Goal: Information Seeking & Learning: Learn about a topic

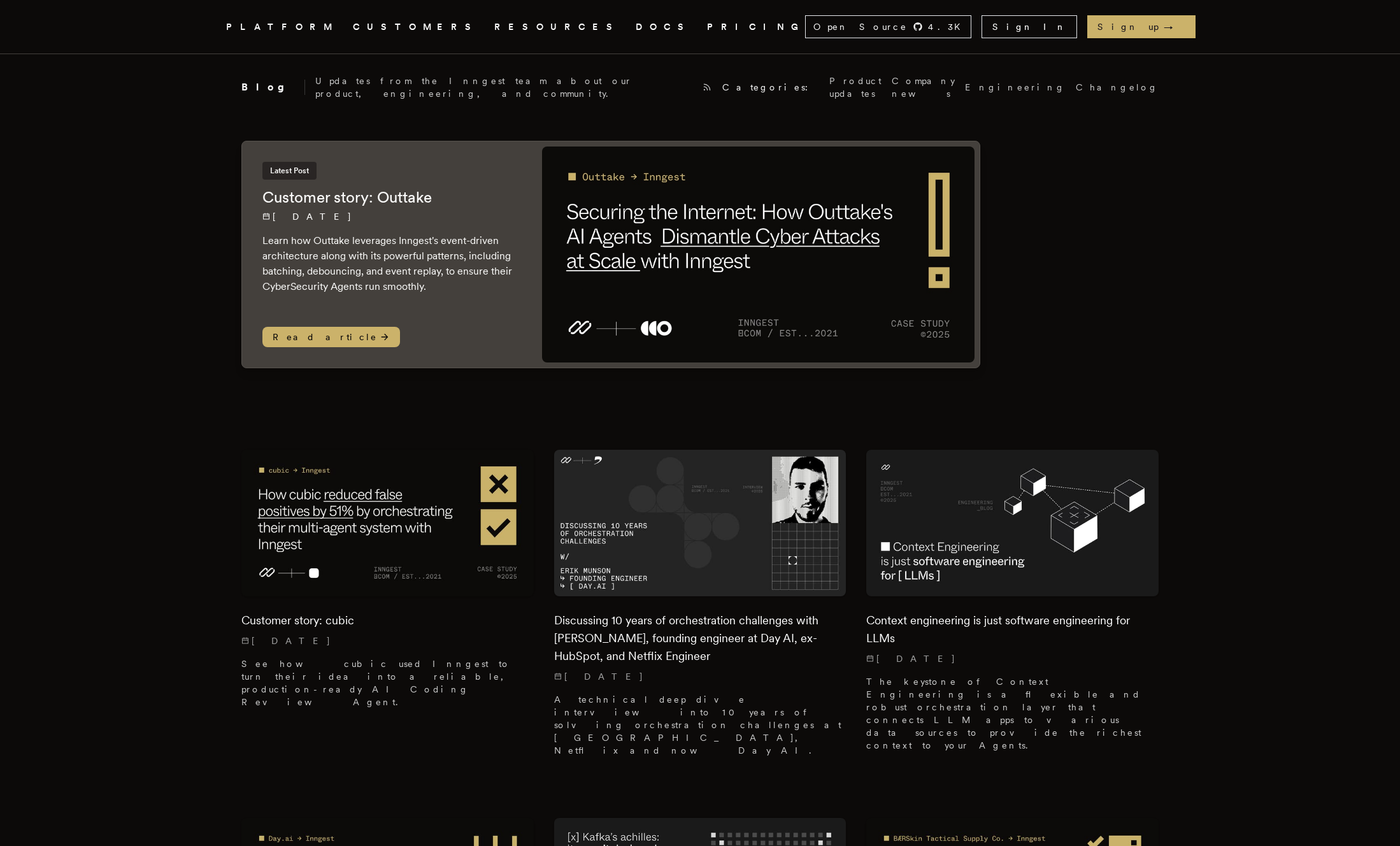
click at [430, 32] on link "CUSTOMERS" at bounding box center [416, 27] width 126 height 16
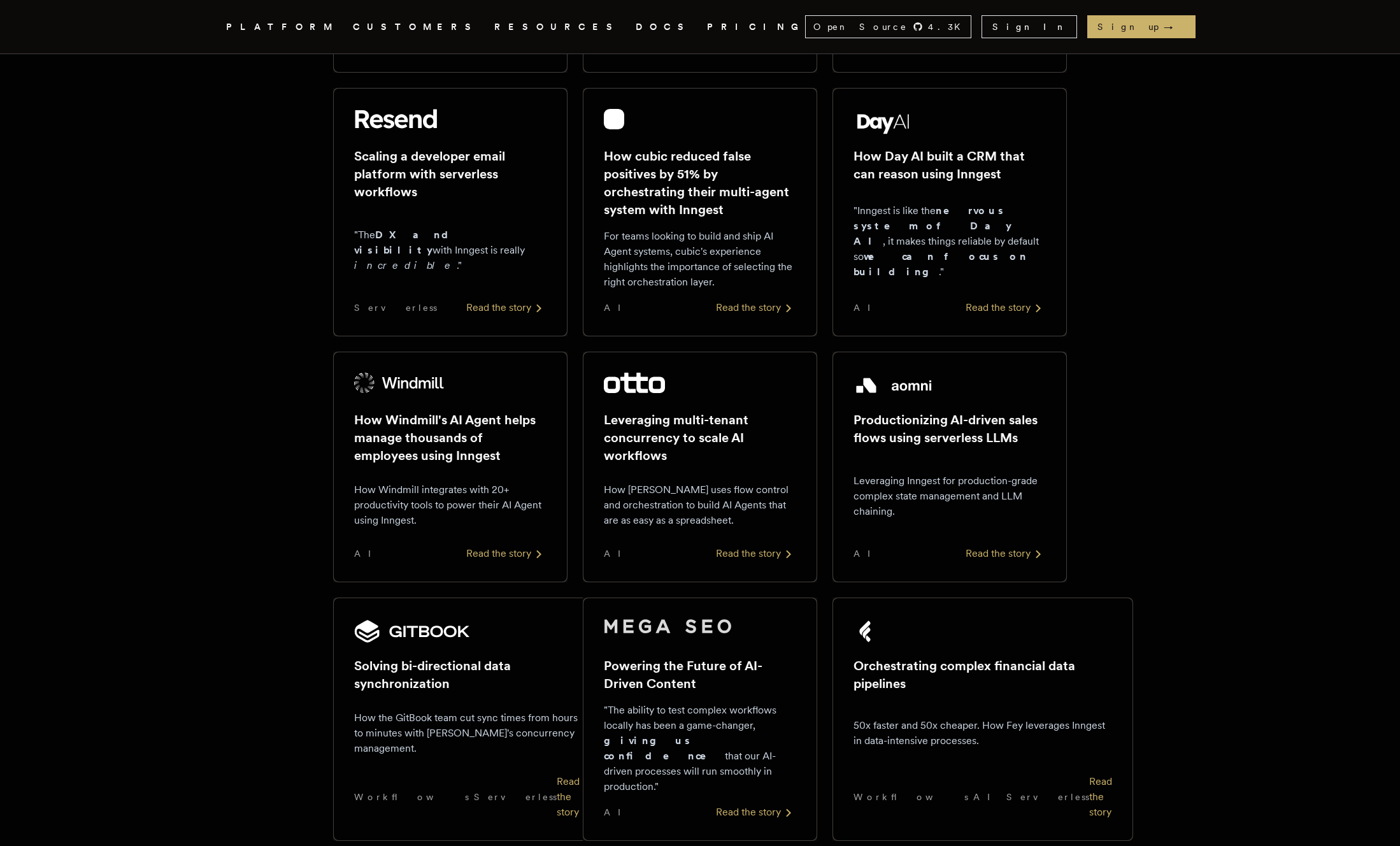
scroll to position [451, 0]
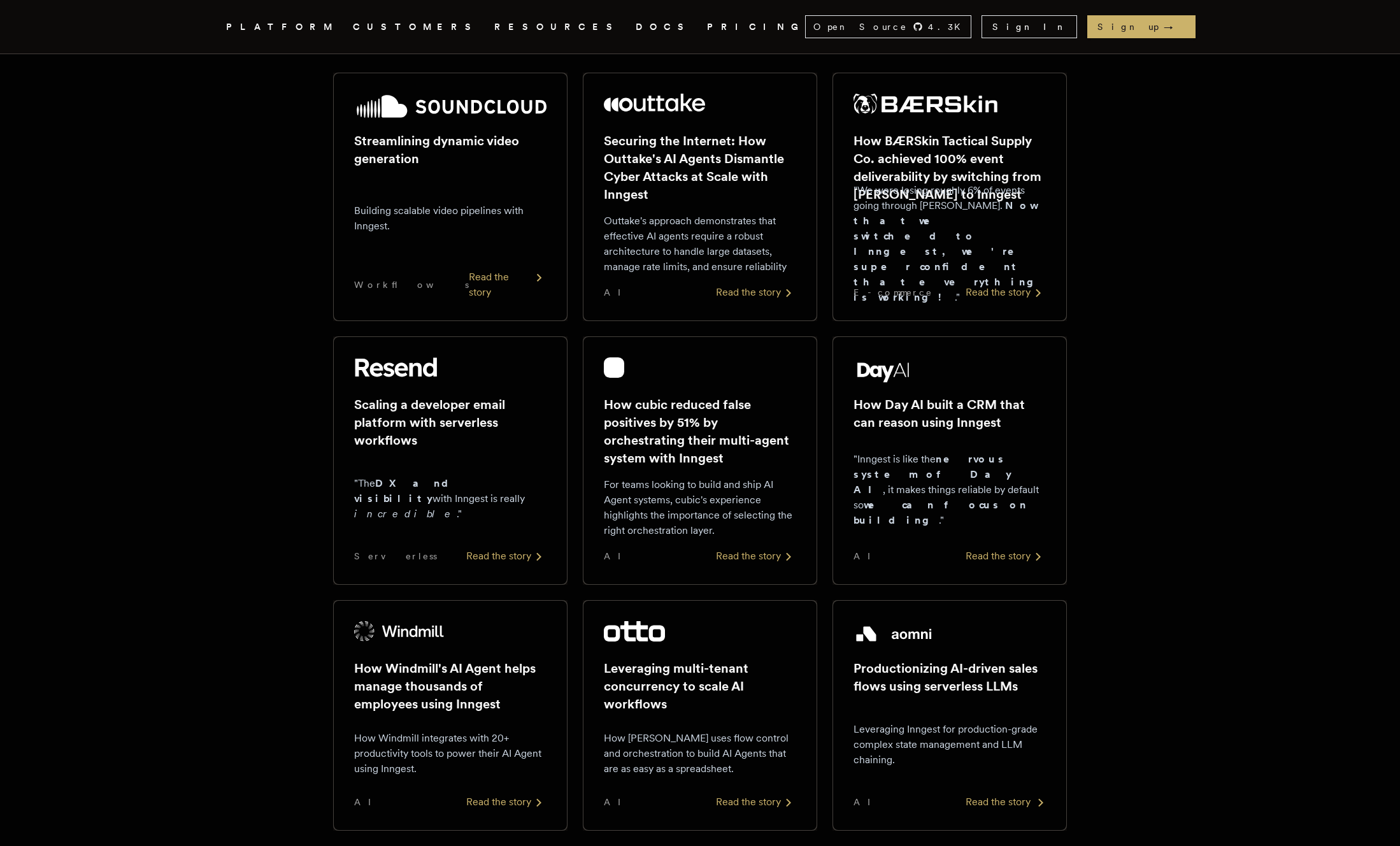
scroll to position [0, 0]
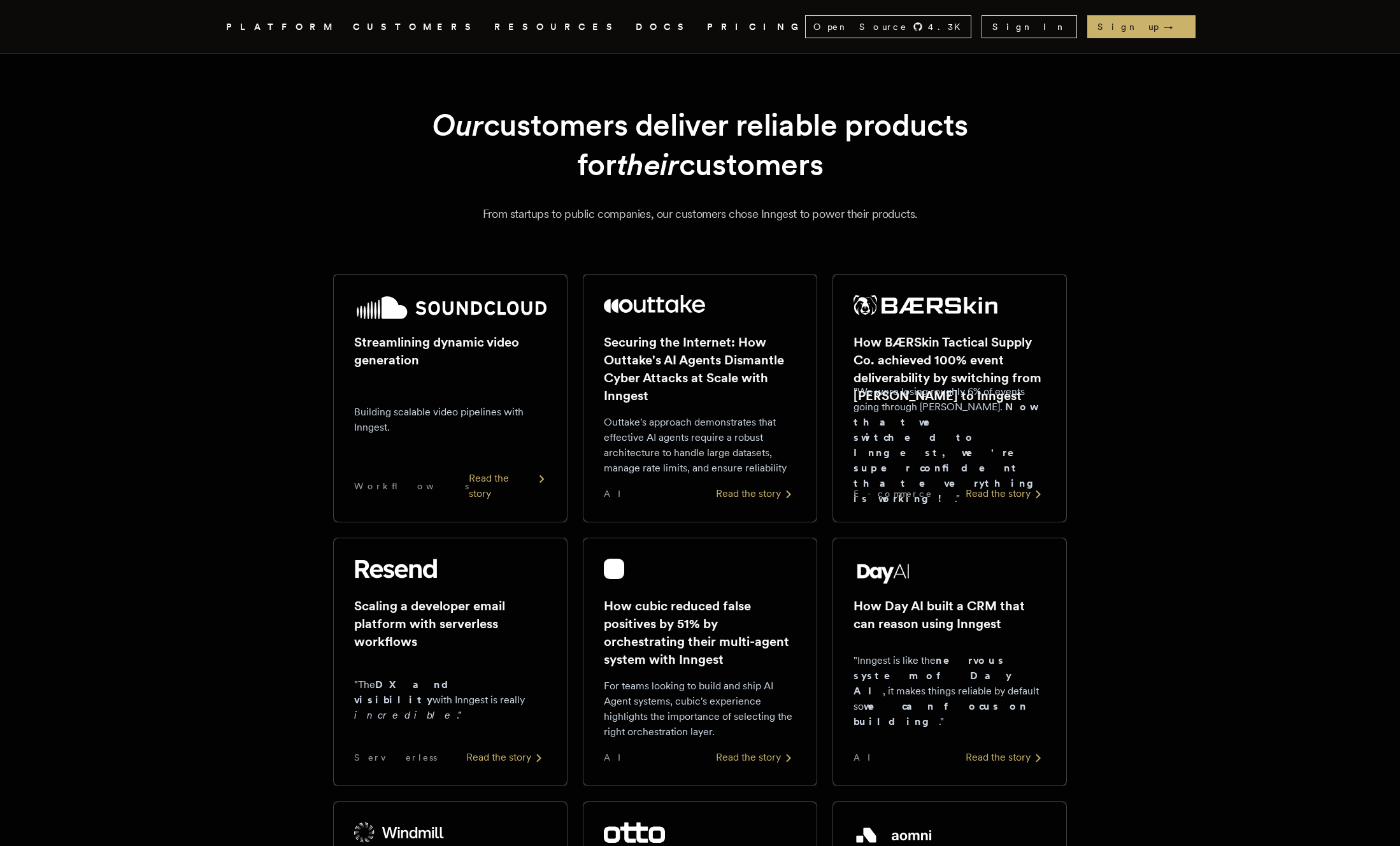
click at [482, 501] on div "Read the story" at bounding box center [508, 486] width 78 height 31
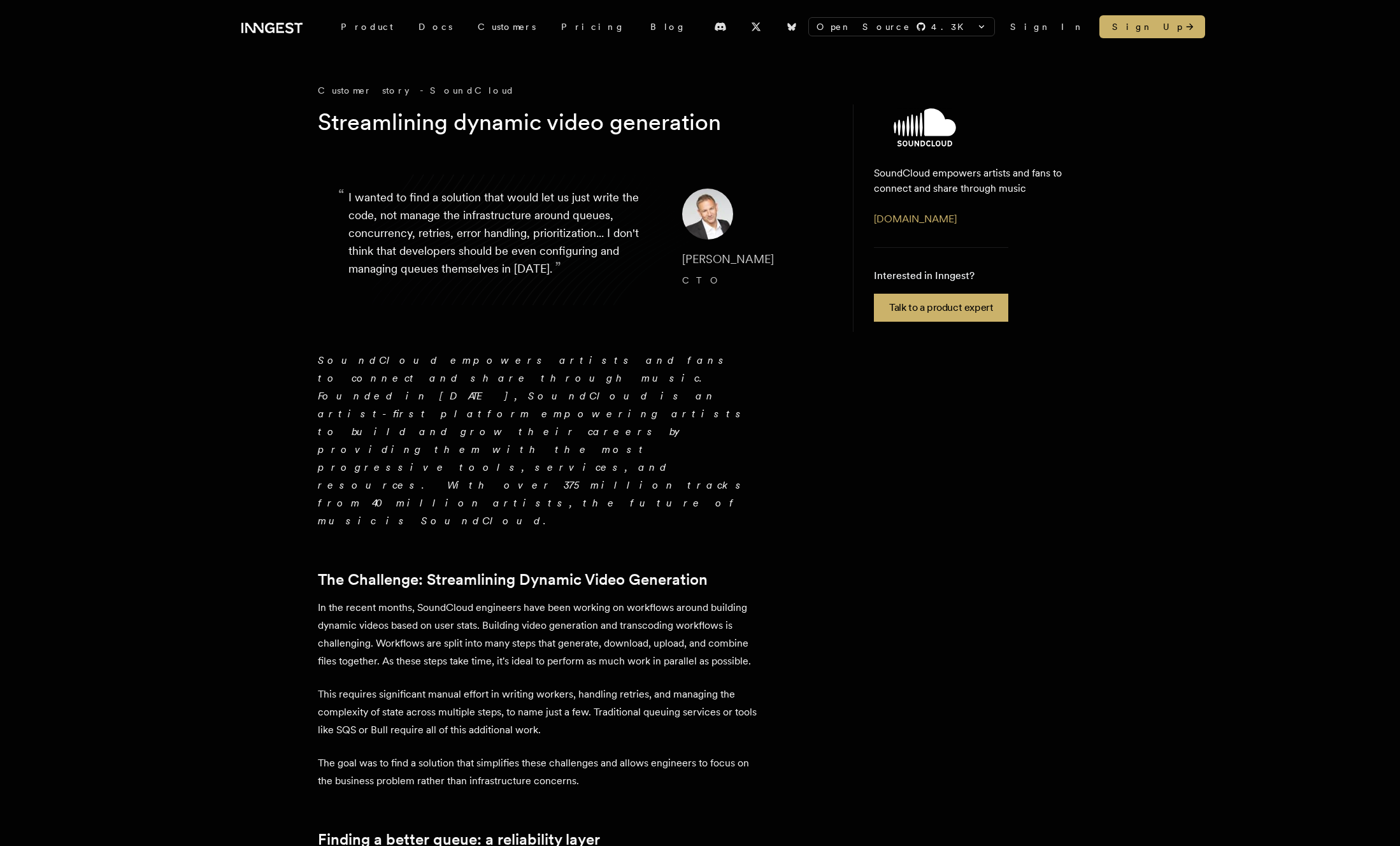
scroll to position [1, 0]
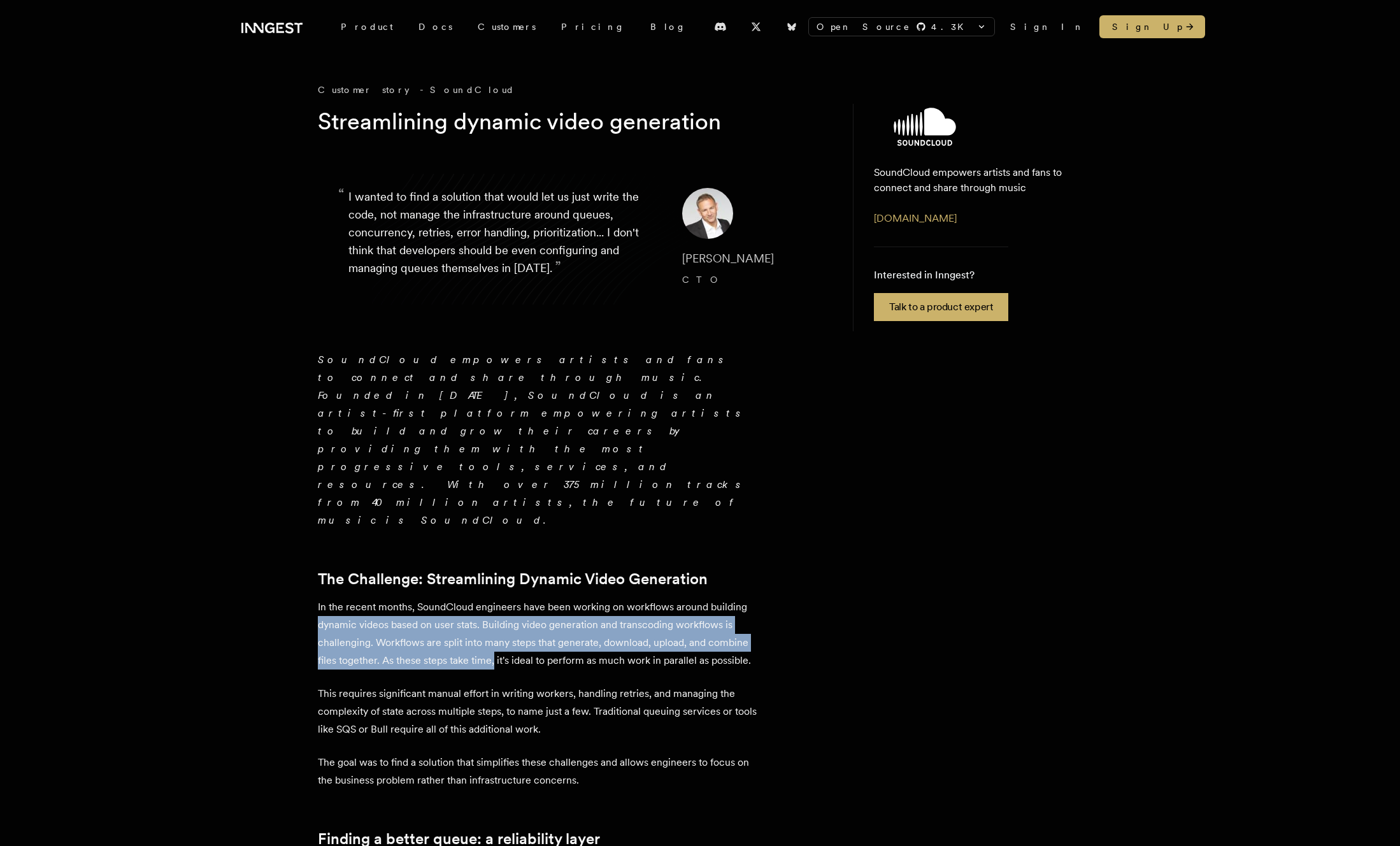
drag, startPoint x: 306, startPoint y: 519, endPoint x: 497, endPoint y: 563, distance: 196.0
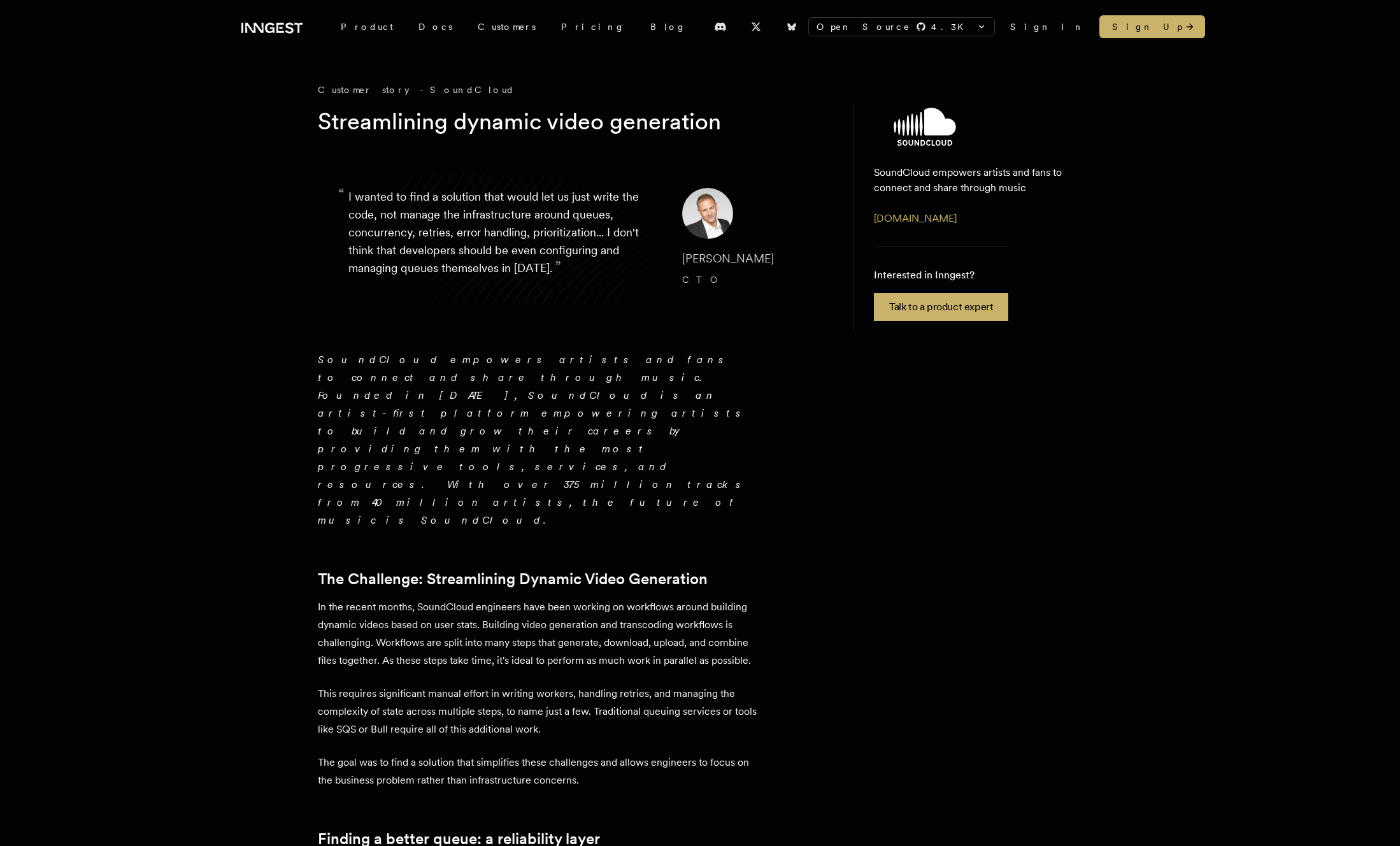
click at [558, 685] on p "This requires significant manual effort in writing workers, handling retries, a…" at bounding box center [541, 711] width 446 height 54
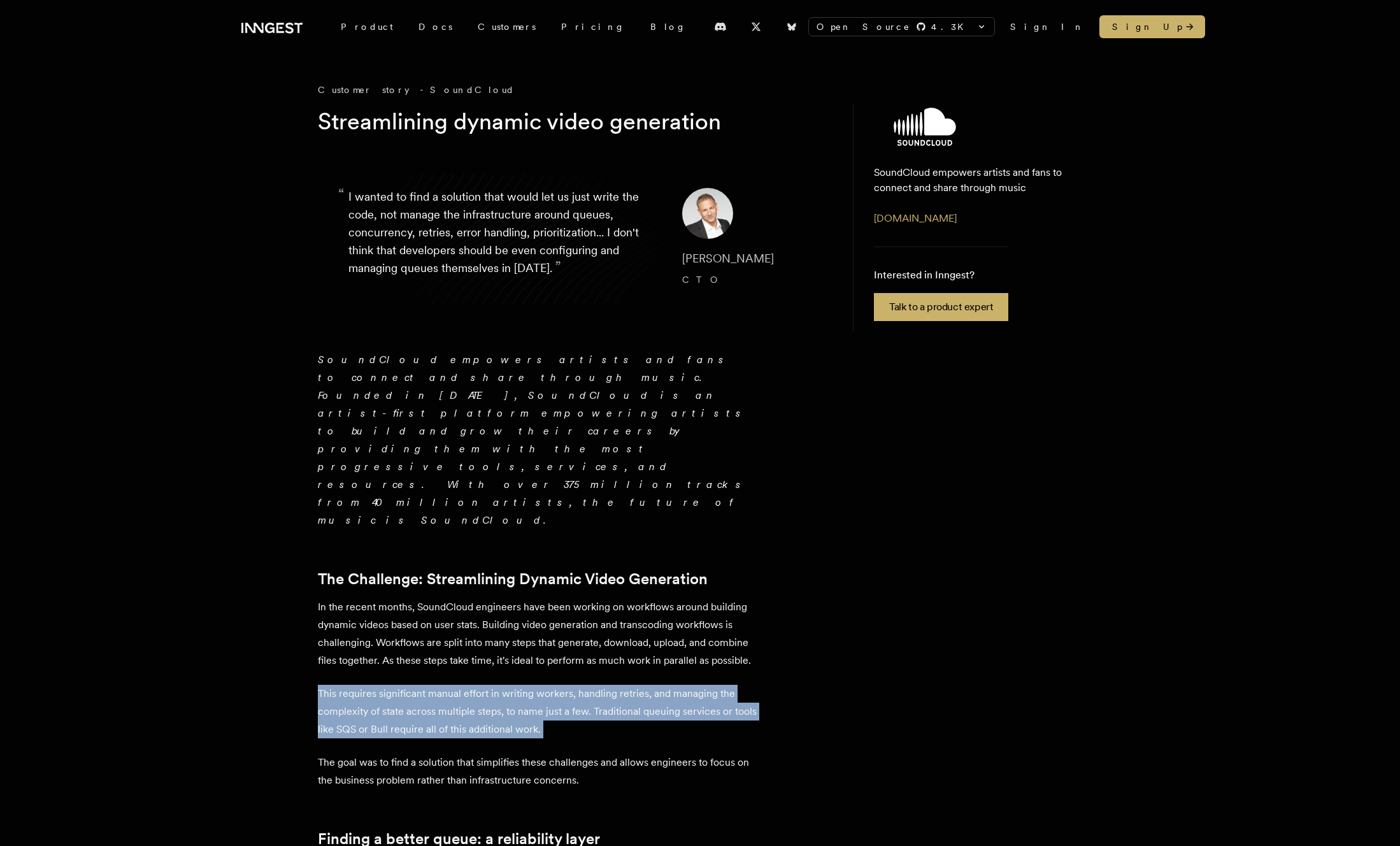
click at [558, 685] on p "This requires significant manual effort in writing workers, handling retries, a…" at bounding box center [541, 711] width 446 height 54
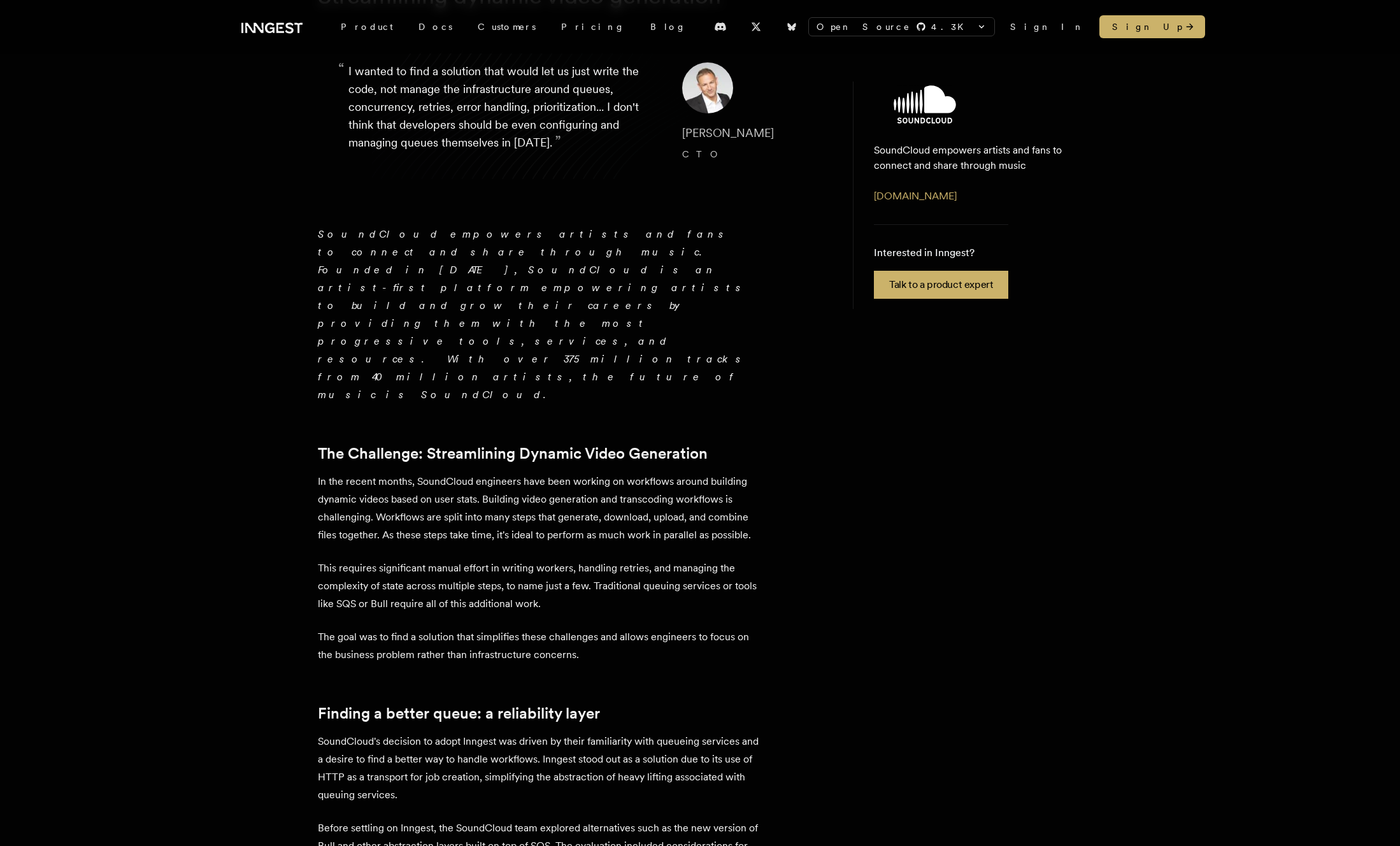
scroll to position [212, 0]
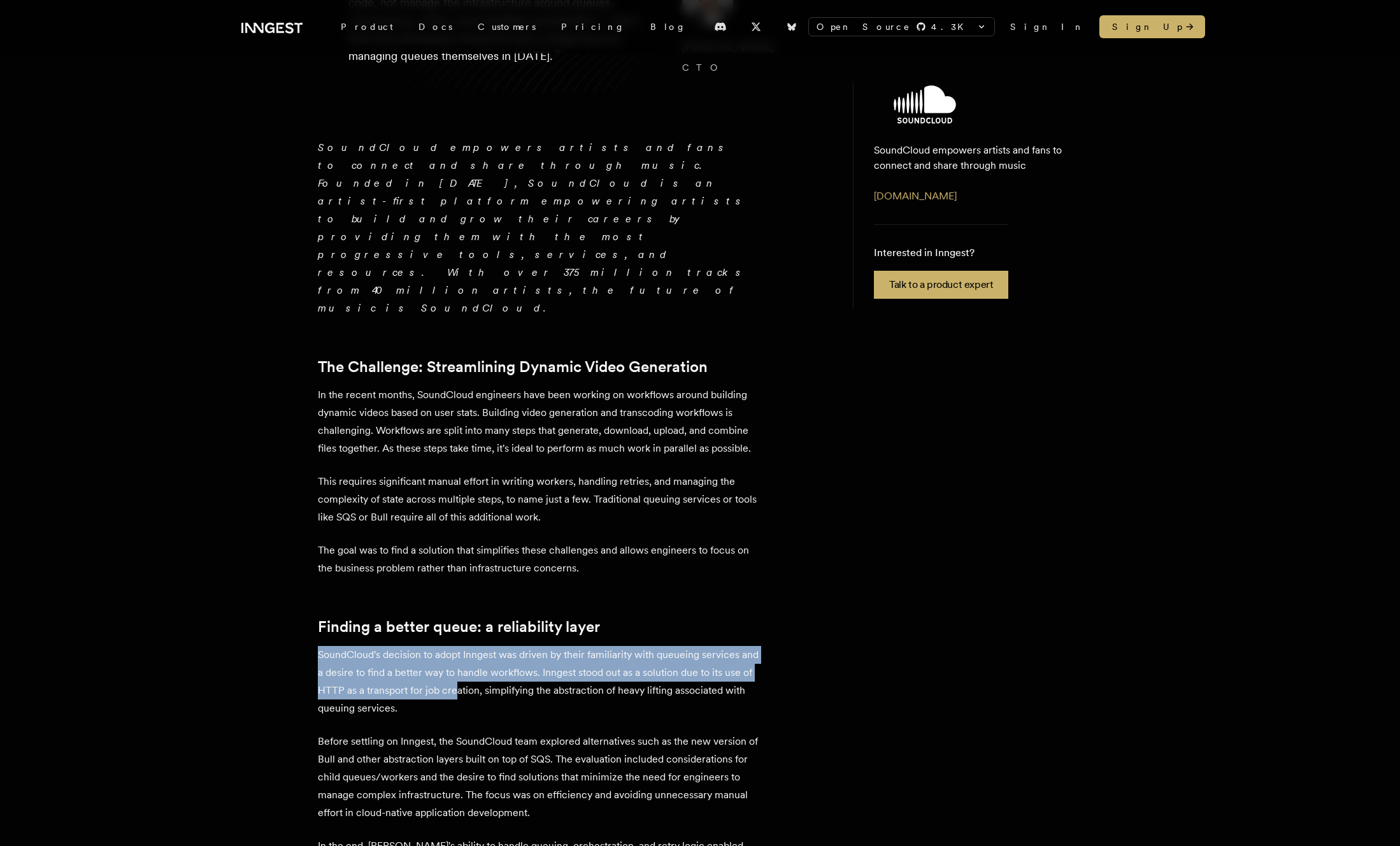
drag, startPoint x: 290, startPoint y: 554, endPoint x: 485, endPoint y: 589, distance: 198.1
click at [484, 588] on div "Customer story - SoundCloud Streamlining dynamic video generation “ I wanted to…" at bounding box center [699, 752] width 1019 height 1763
click at [485, 646] on p "SoundCloud's decision to adopt Inngest was driven by their familiarity with que…" at bounding box center [541, 681] width 446 height 71
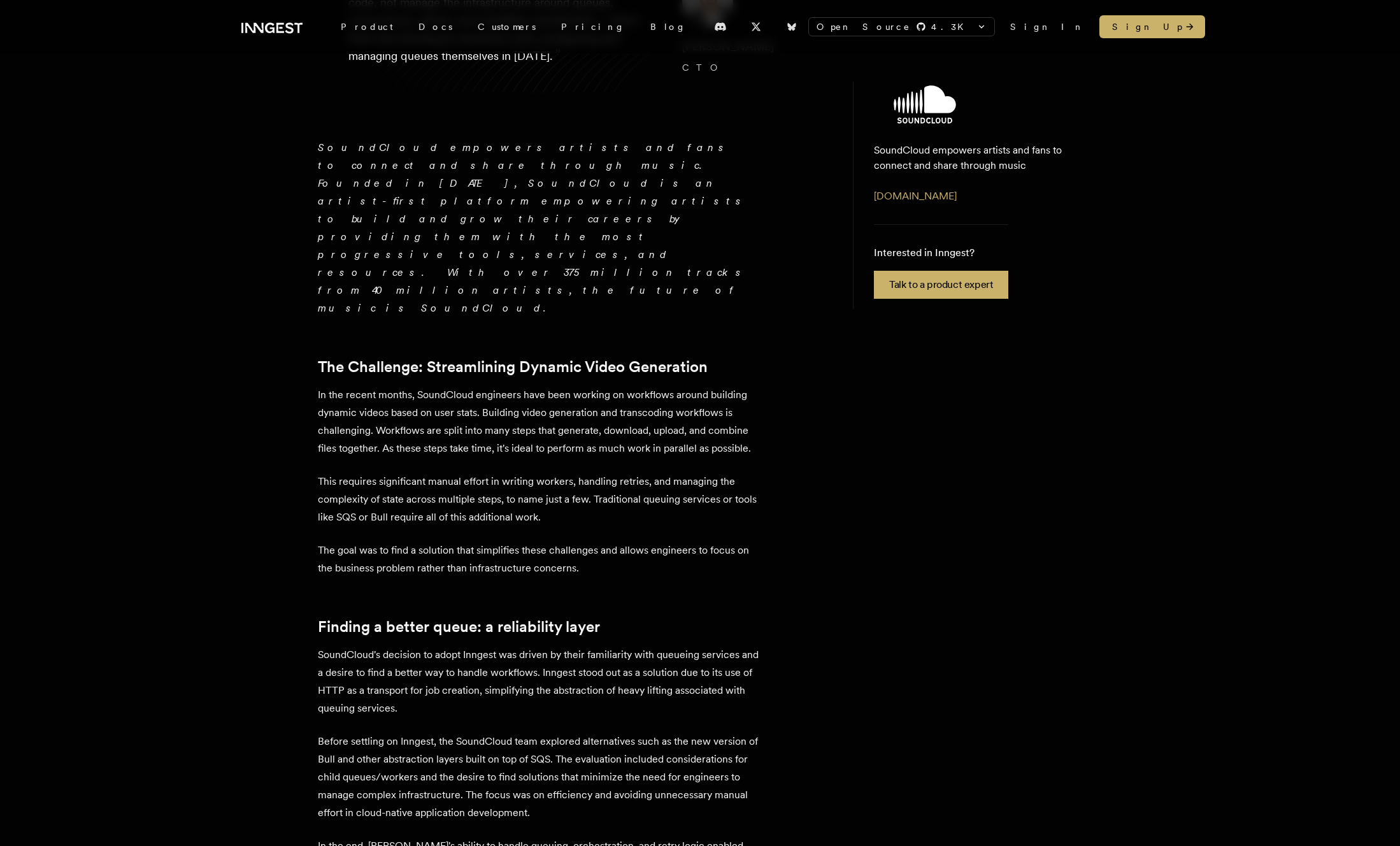
click at [485, 646] on p "SoundCloud's decision to adopt Inngest was driven by their familiarity with que…" at bounding box center [541, 681] width 446 height 71
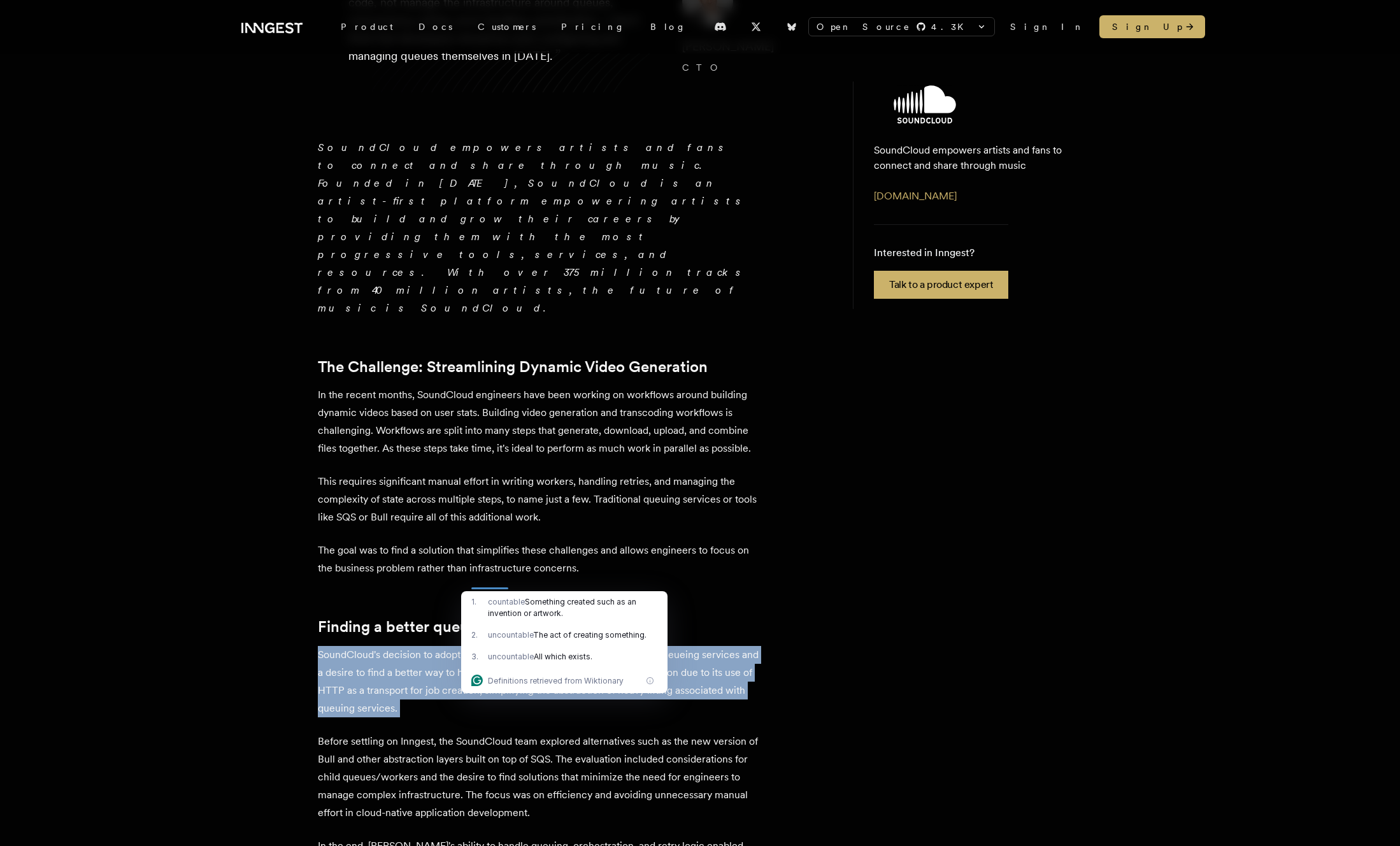
click at [516, 594] on div "1 . countable Something created such as an invention or artwork." at bounding box center [564, 608] width 207 height 33
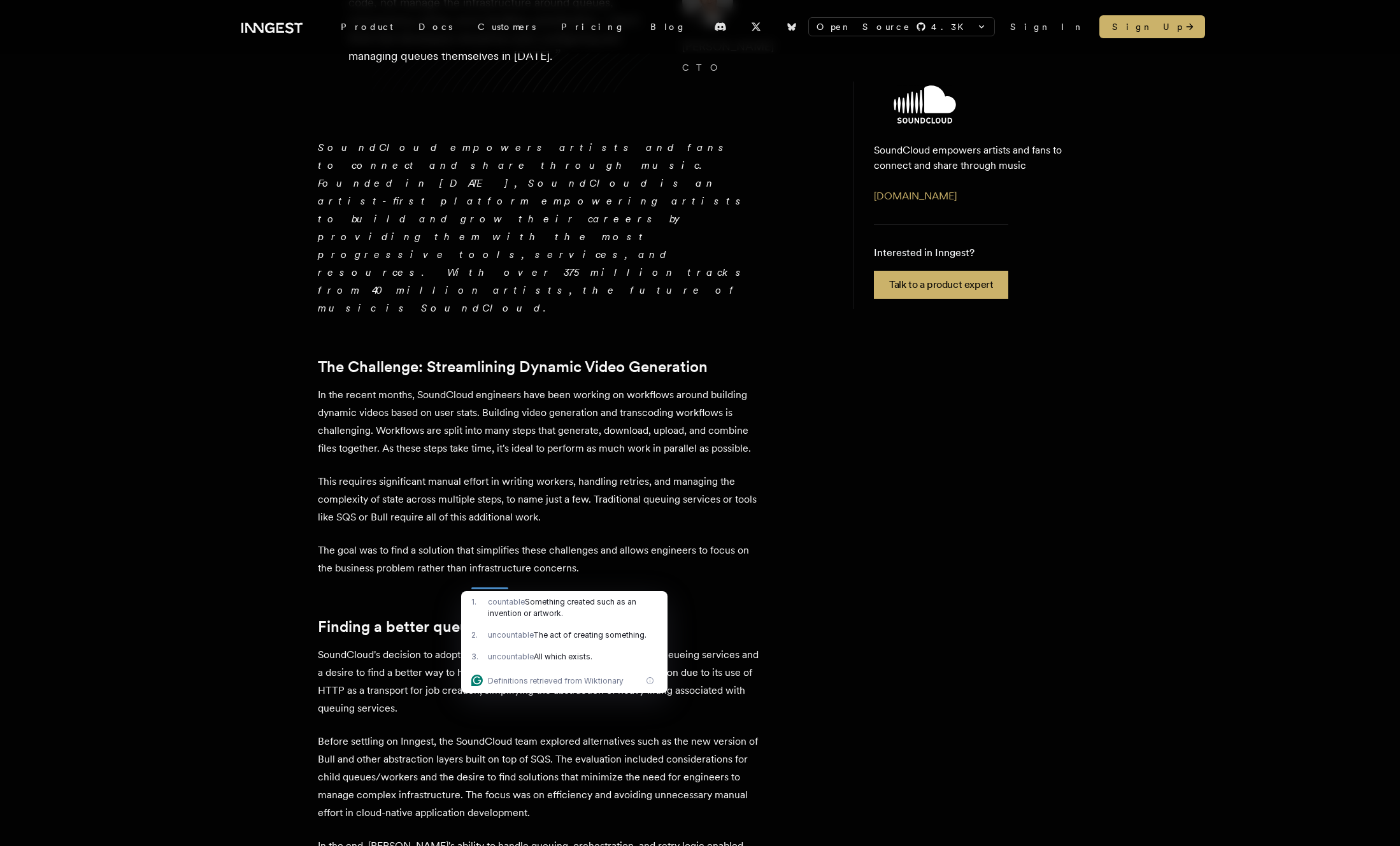
click at [516, 594] on div "1 . countable Something created such as an invention or artwork." at bounding box center [564, 608] width 207 height 33
click at [412, 646] on p "SoundCloud's decision to adopt Inngest was driven by their familiarity with que…" at bounding box center [541, 681] width 446 height 71
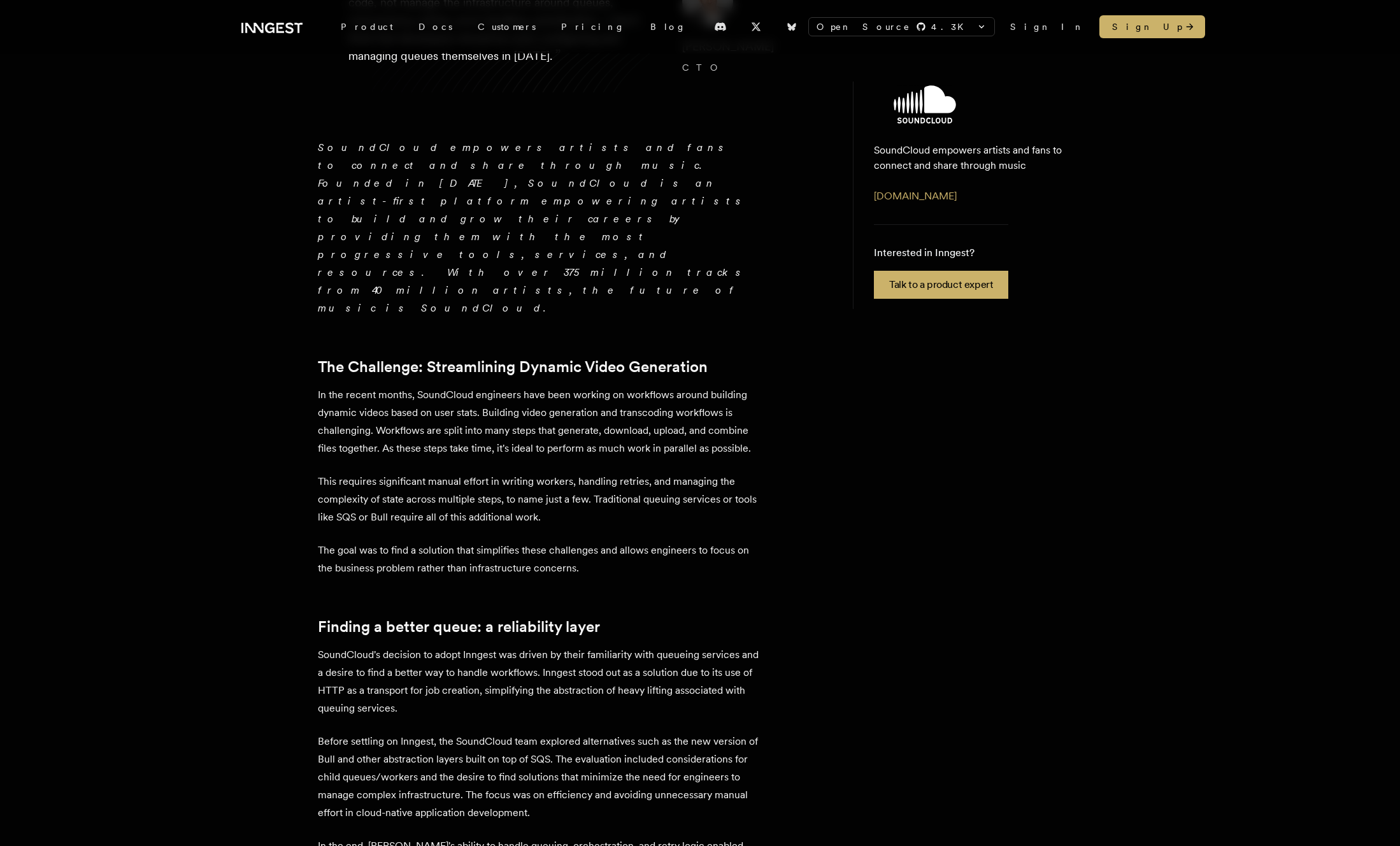
click at [412, 646] on p "SoundCloud's decision to adopt Inngest was driven by their familiarity with que…" at bounding box center [541, 681] width 446 height 71
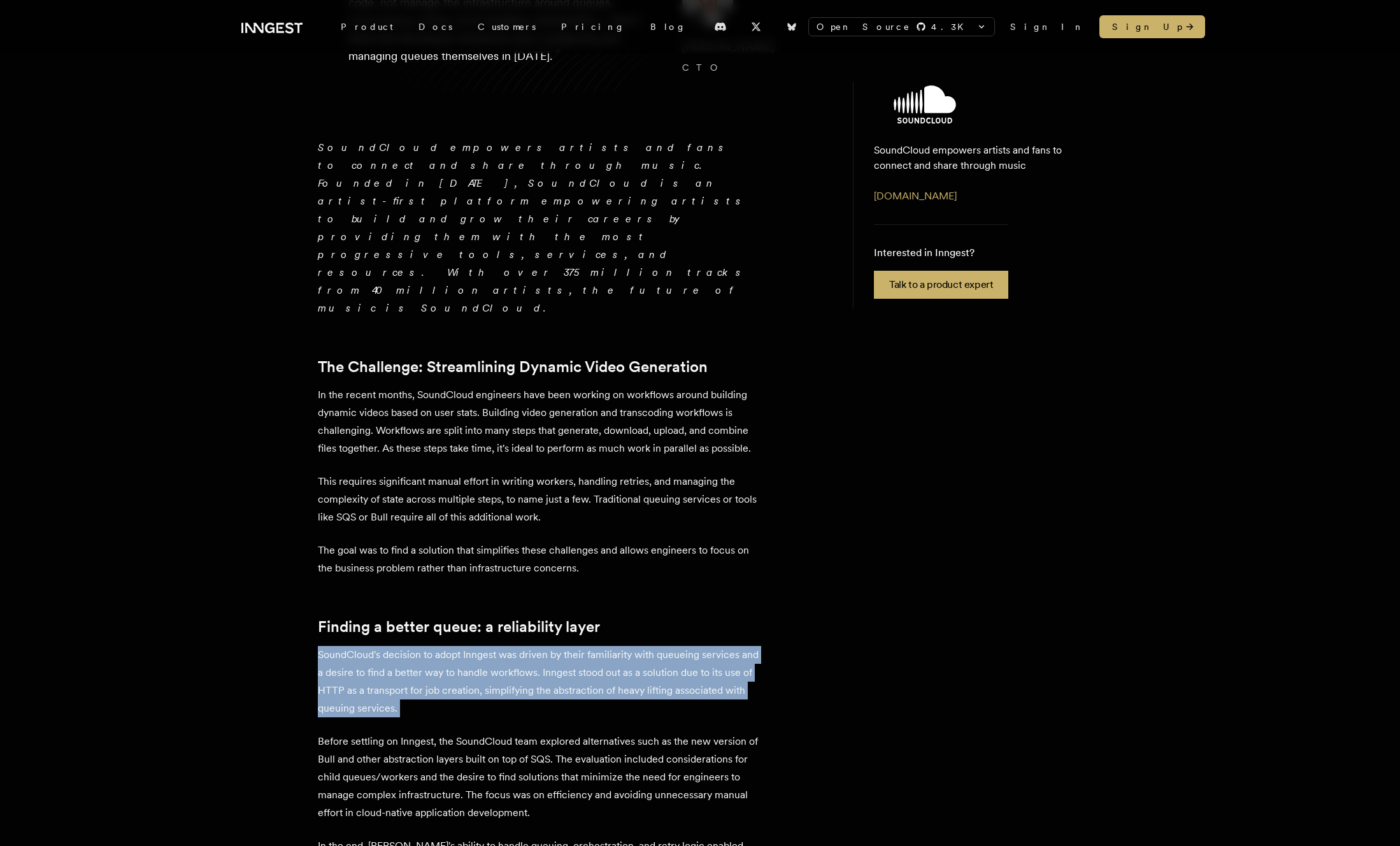
click at [487, 646] on p "SoundCloud's decision to adopt Inngest was driven by their familiarity with que…" at bounding box center [541, 681] width 446 height 71
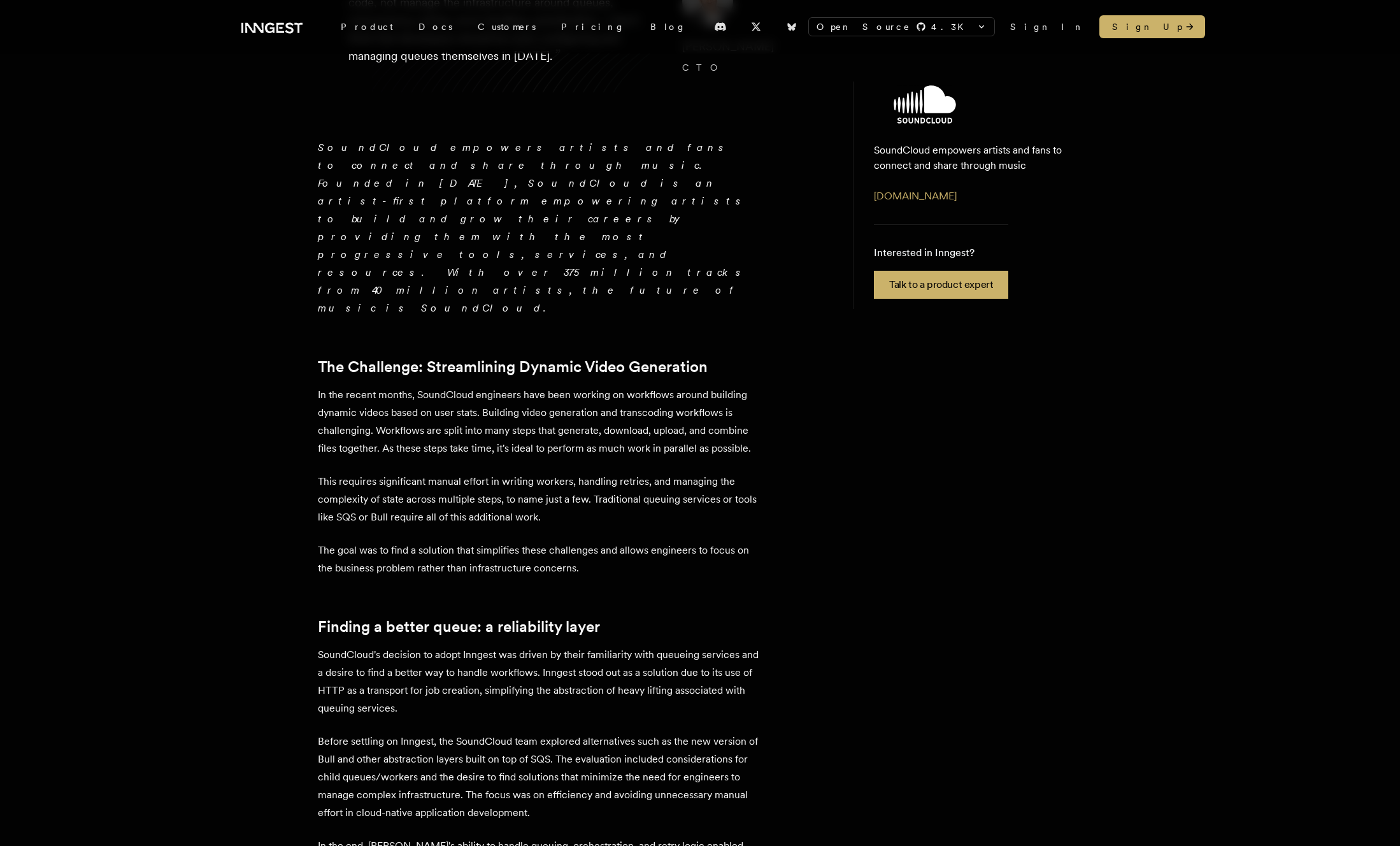
click at [487, 646] on p "SoundCloud's decision to adopt Inngest was driven by their familiarity with que…" at bounding box center [541, 681] width 446 height 71
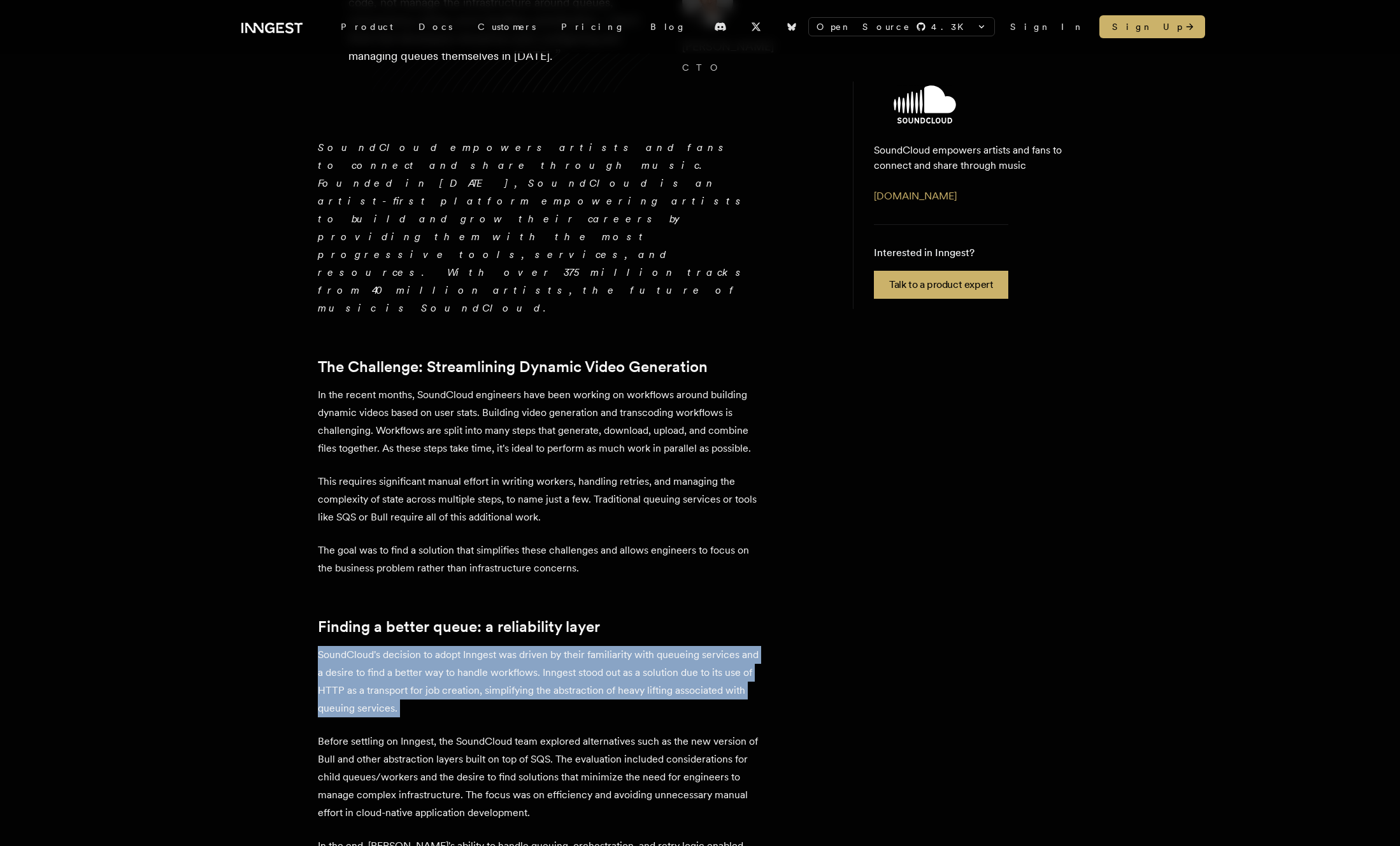
click at [526, 646] on p "SoundCloud's decision to adopt Inngest was driven by their familiarity with que…" at bounding box center [541, 681] width 446 height 71
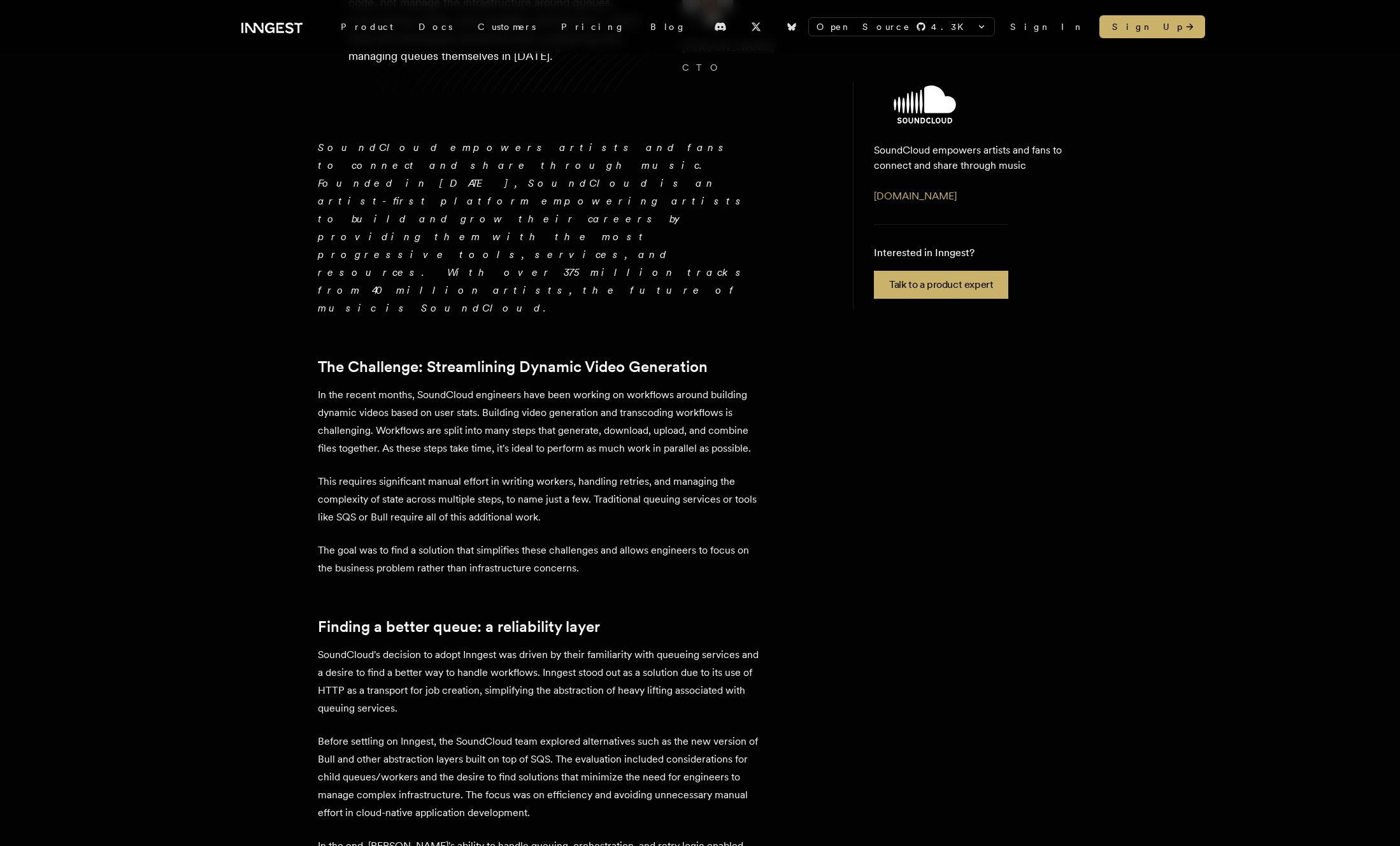
click at [526, 646] on p "SoundCloud's decision to adopt Inngest was driven by their familiarity with que…" at bounding box center [541, 681] width 446 height 71
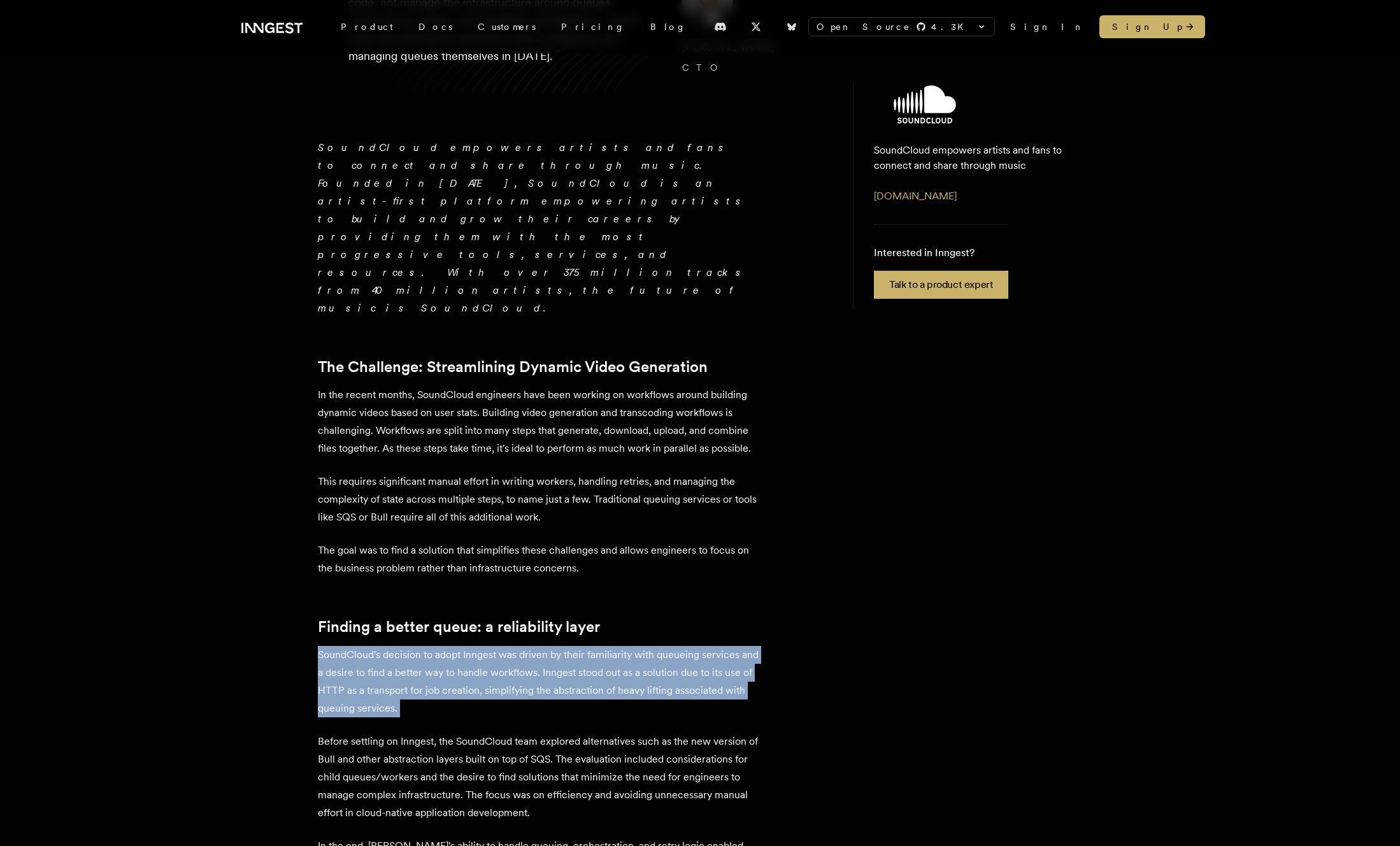
click at [572, 646] on p "SoundCloud's decision to adopt Inngest was driven by their familiarity with que…" at bounding box center [541, 681] width 446 height 71
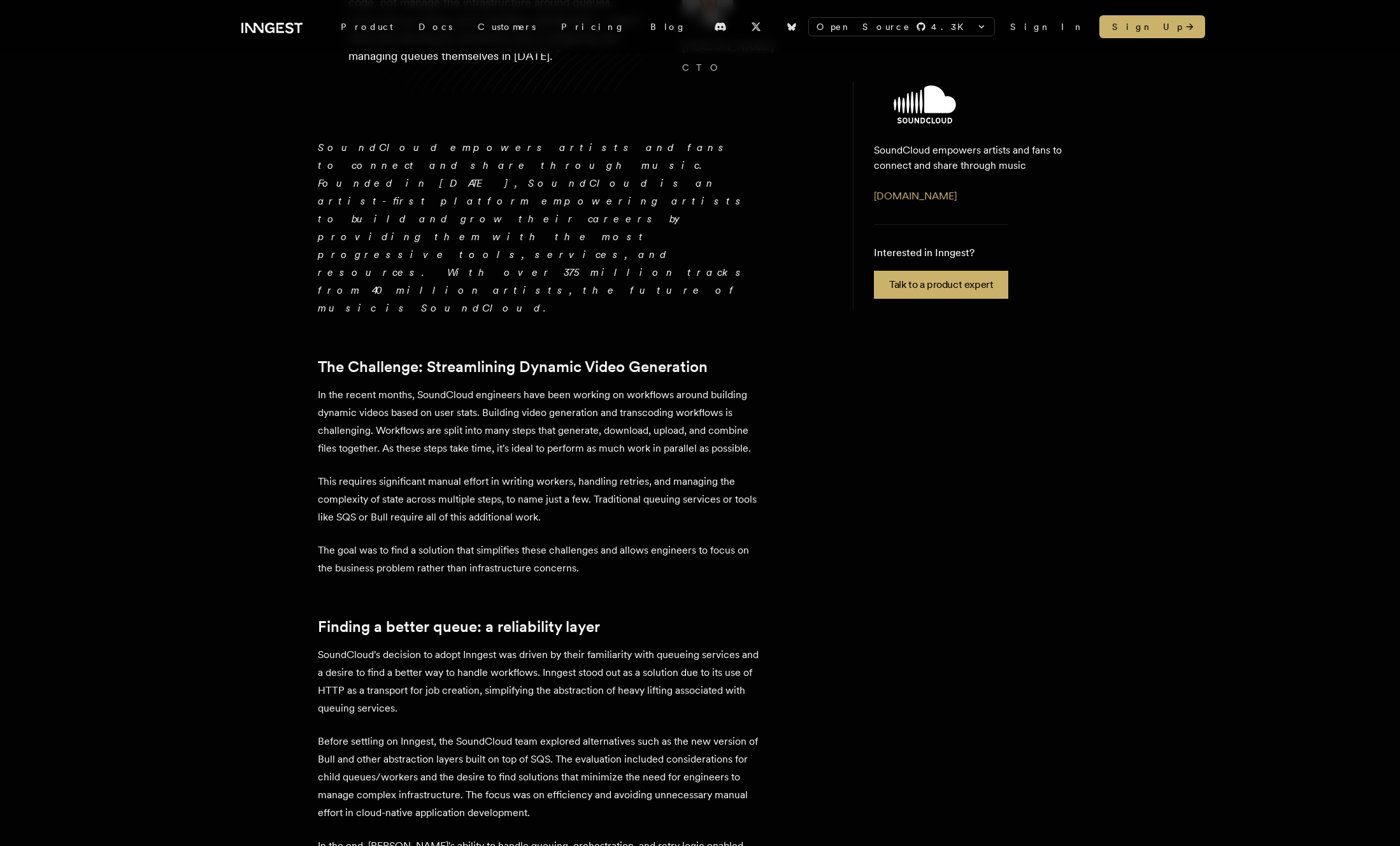
click at [572, 646] on p "SoundCloud's decision to adopt Inngest was driven by their familiarity with que…" at bounding box center [541, 681] width 446 height 71
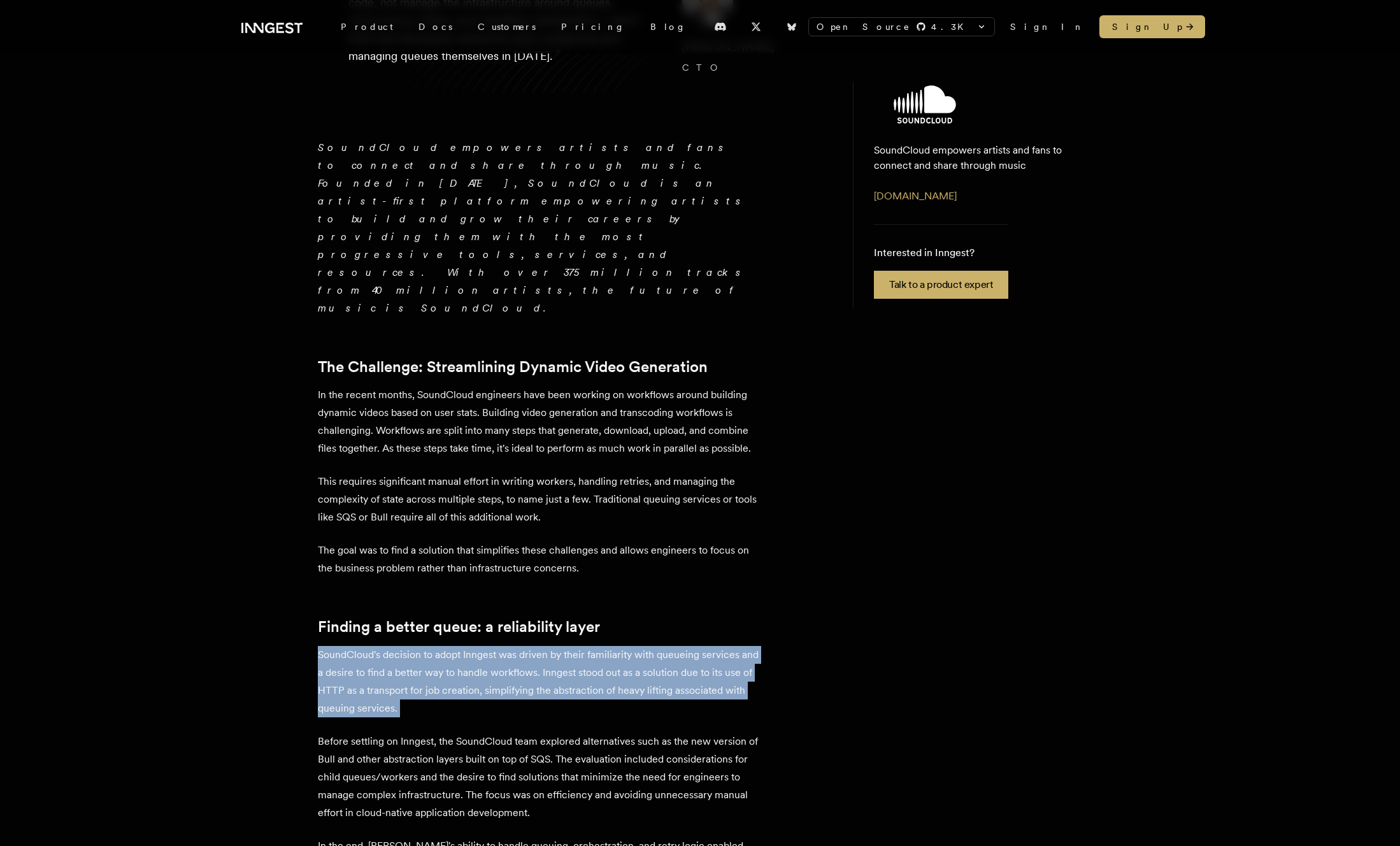
click at [602, 646] on p "SoundCloud's decision to adopt Inngest was driven by their familiarity with que…" at bounding box center [541, 681] width 446 height 71
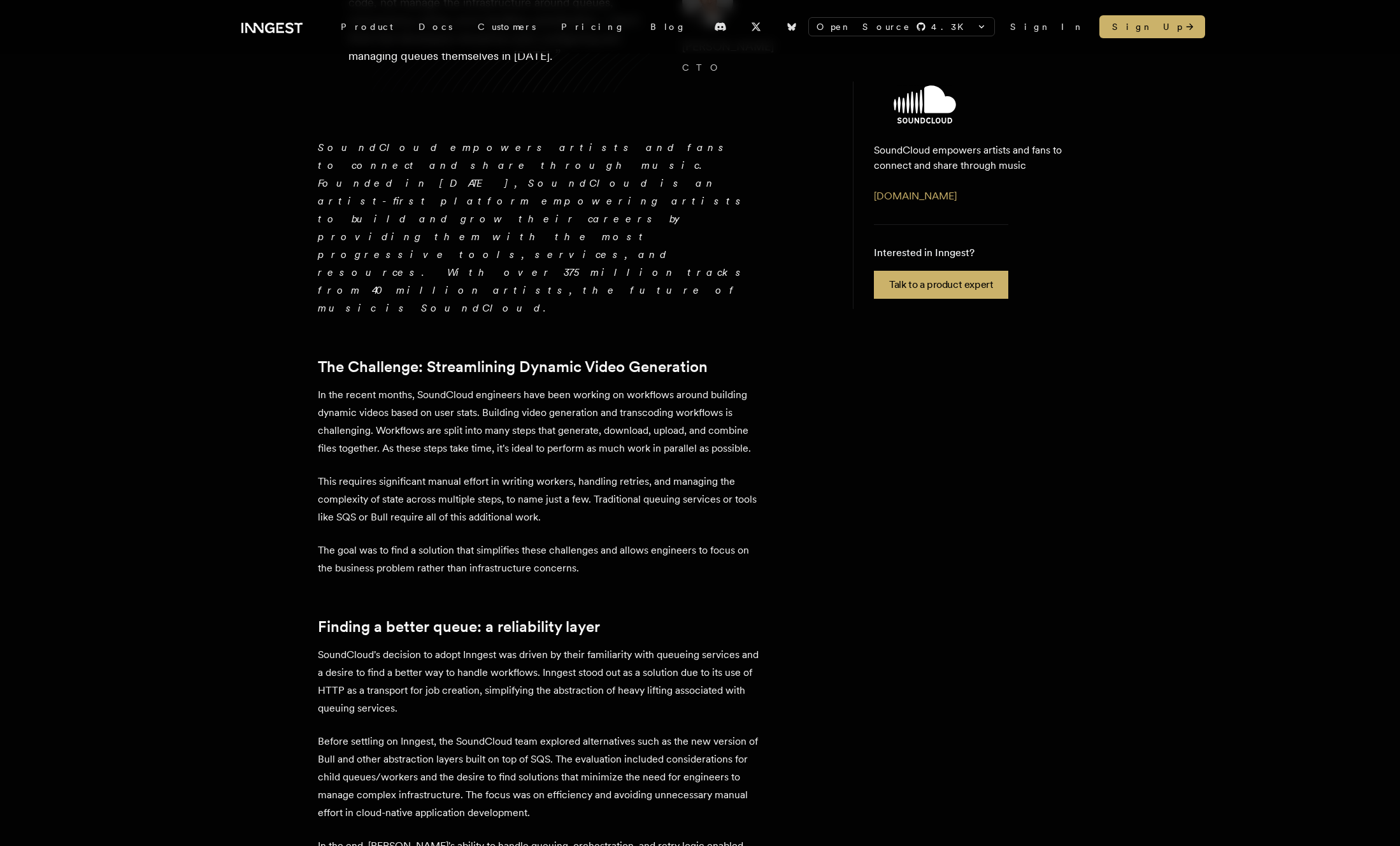
click at [602, 646] on p "SoundCloud's decision to adopt Inngest was driven by their familiarity with que…" at bounding box center [541, 681] width 446 height 71
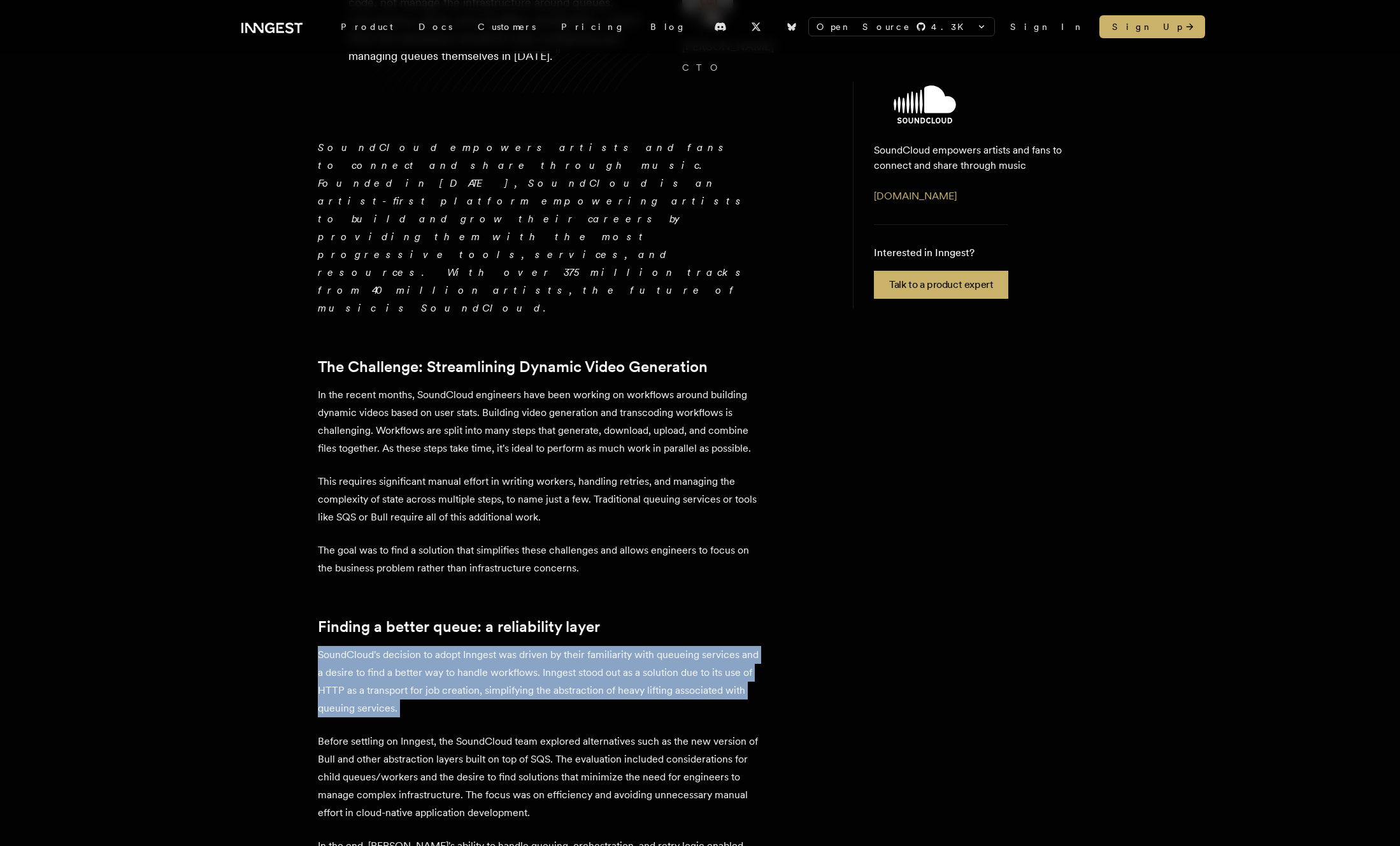
click at [602, 646] on p "SoundCloud's decision to adopt Inngest was driven by their familiarity with que…" at bounding box center [541, 681] width 446 height 71
click at [631, 646] on p "SoundCloud's decision to adopt Inngest was driven by their familiarity with que…" at bounding box center [541, 681] width 446 height 71
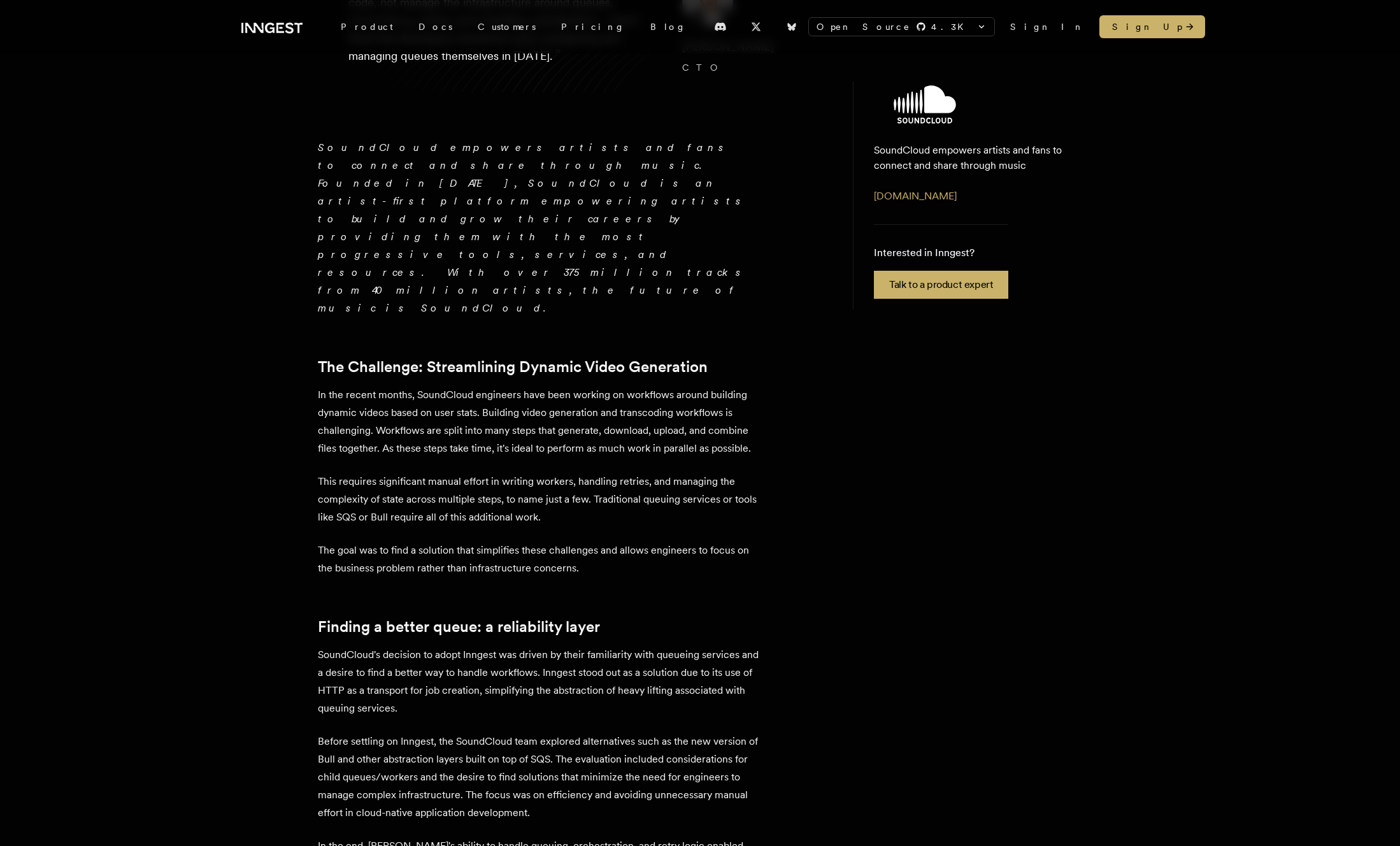
click at [631, 646] on p "SoundCloud's decision to adopt Inngest was driven by their familiarity with que…" at bounding box center [541, 681] width 446 height 71
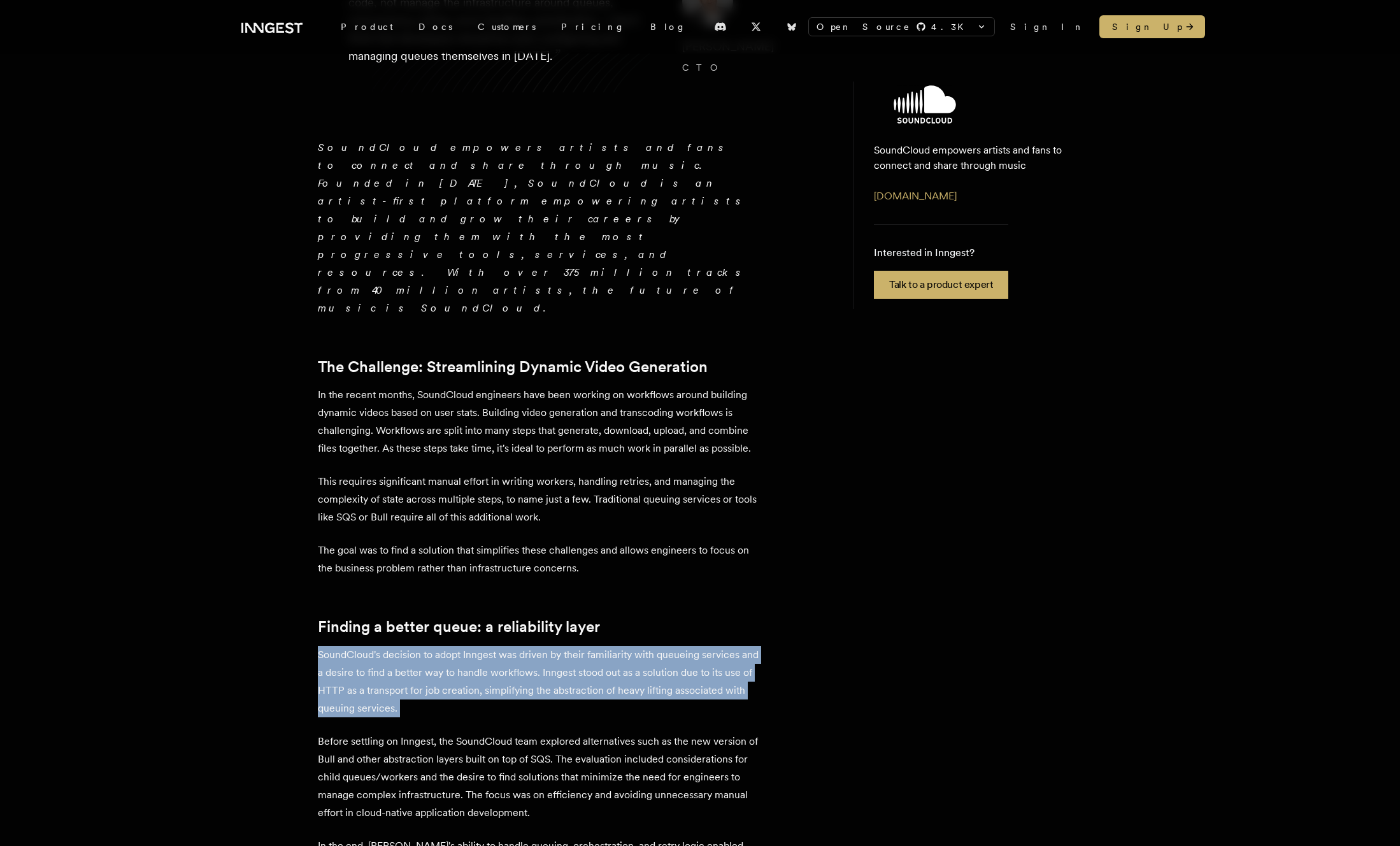
click at [673, 646] on p "SoundCloud's decision to adopt Inngest was driven by their familiarity with que…" at bounding box center [541, 681] width 446 height 71
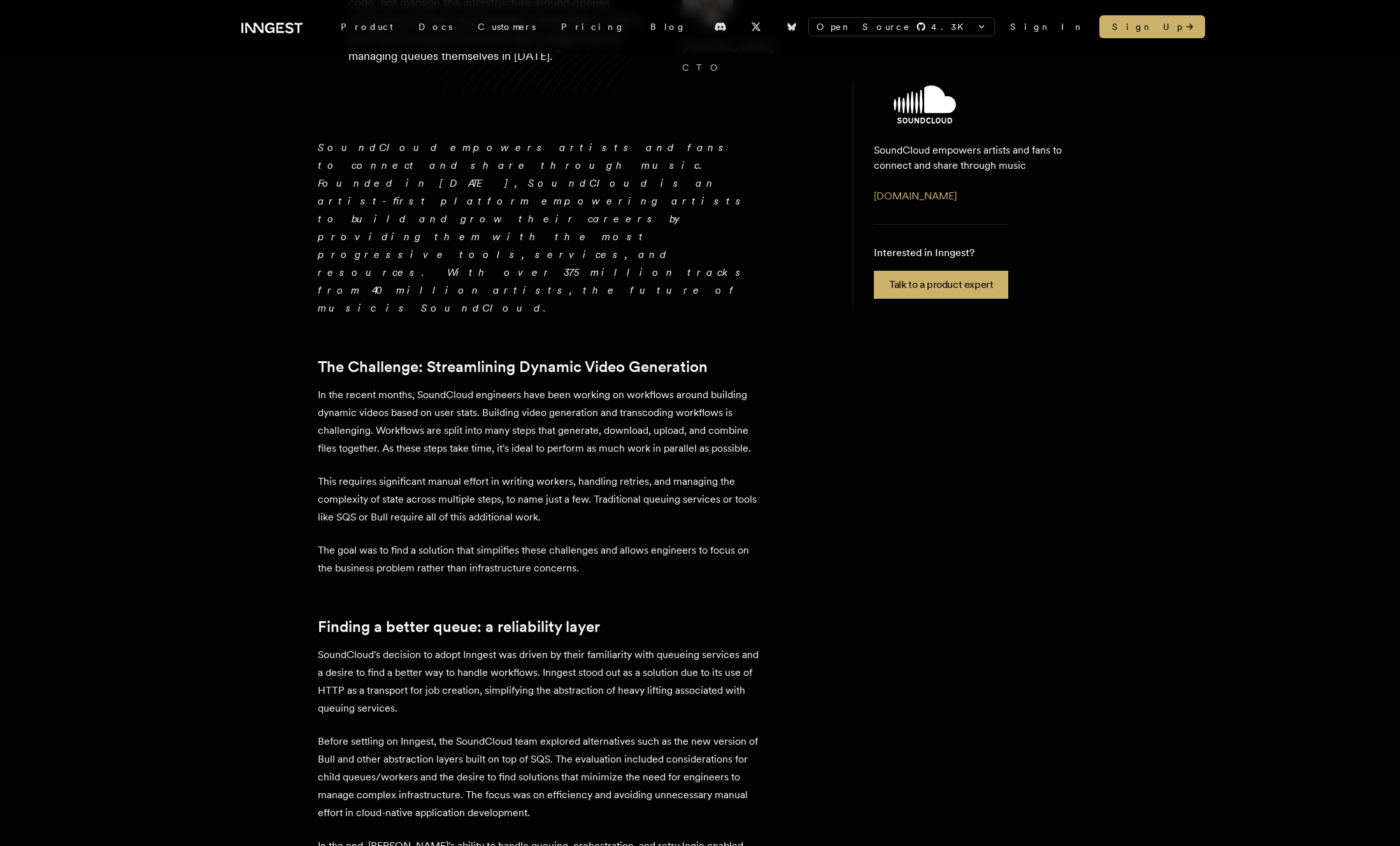
click at [673, 646] on p "SoundCloud's decision to adopt Inngest was driven by their familiarity with que…" at bounding box center [541, 681] width 446 height 71
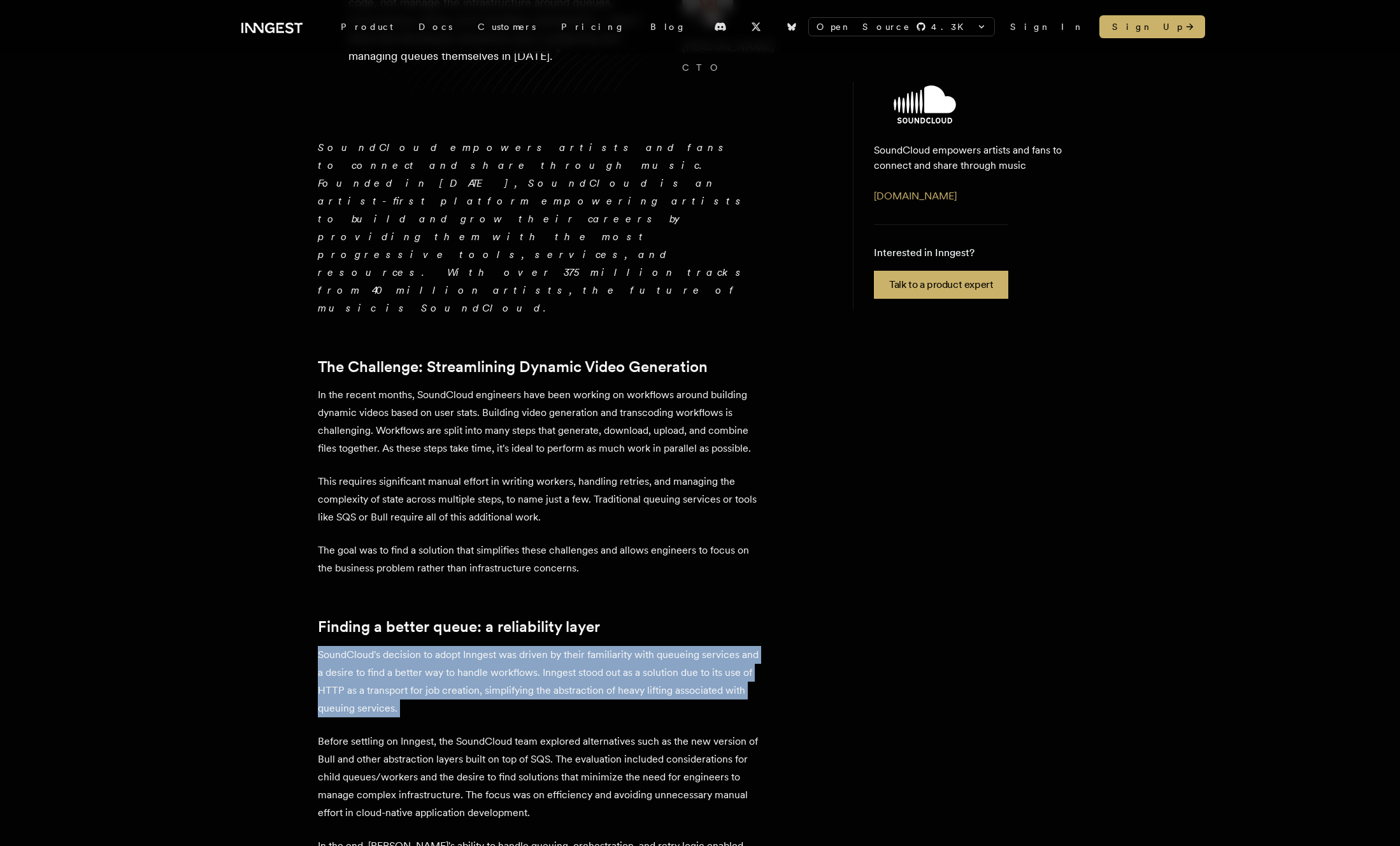
click at [611, 733] on p "Before settling on Inngest, the SoundCloud team explored alternatives such as t…" at bounding box center [541, 777] width 446 height 89
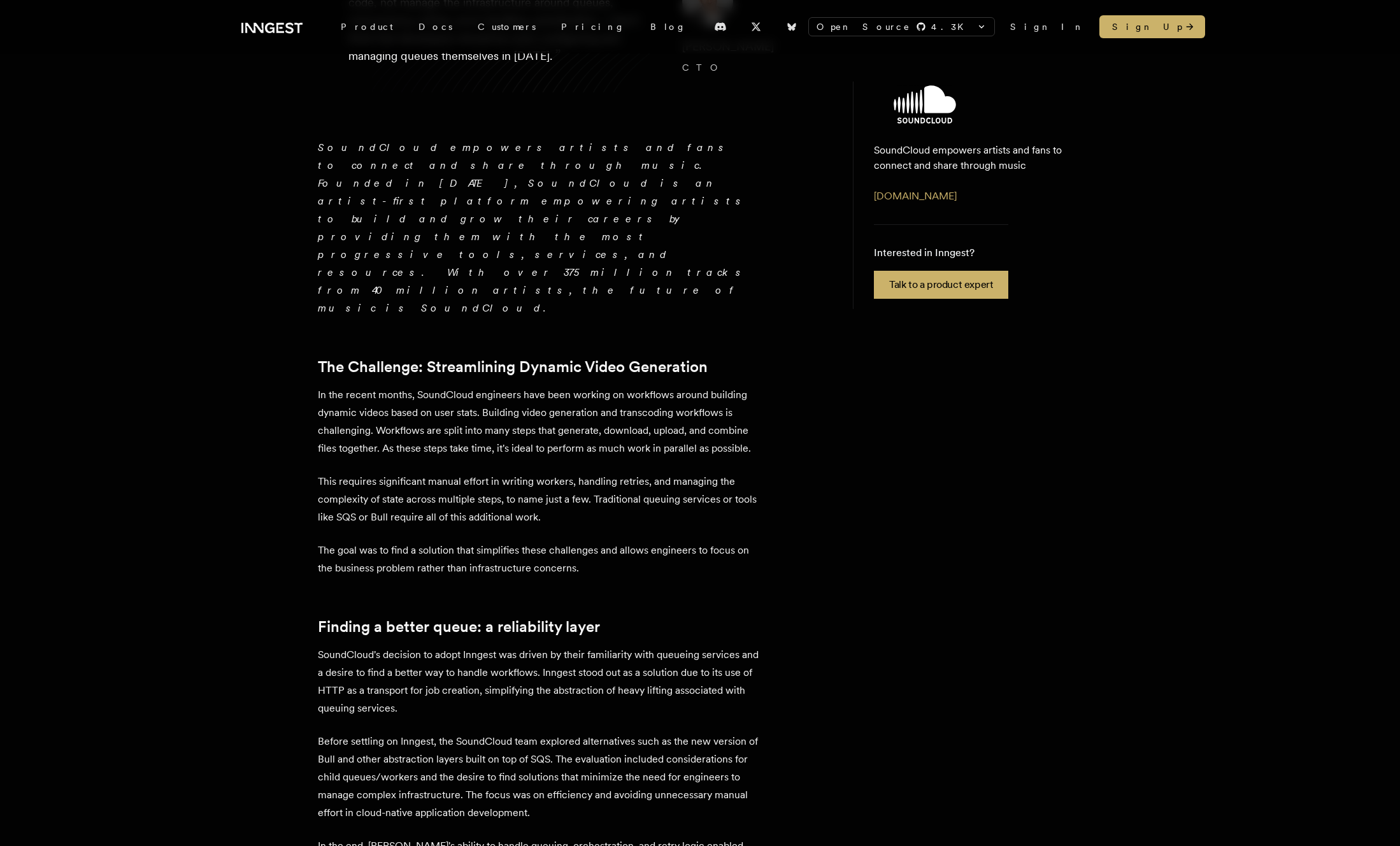
click at [611, 733] on p "Before settling on Inngest, the SoundCloud team explored alternatives such as t…" at bounding box center [541, 777] width 446 height 89
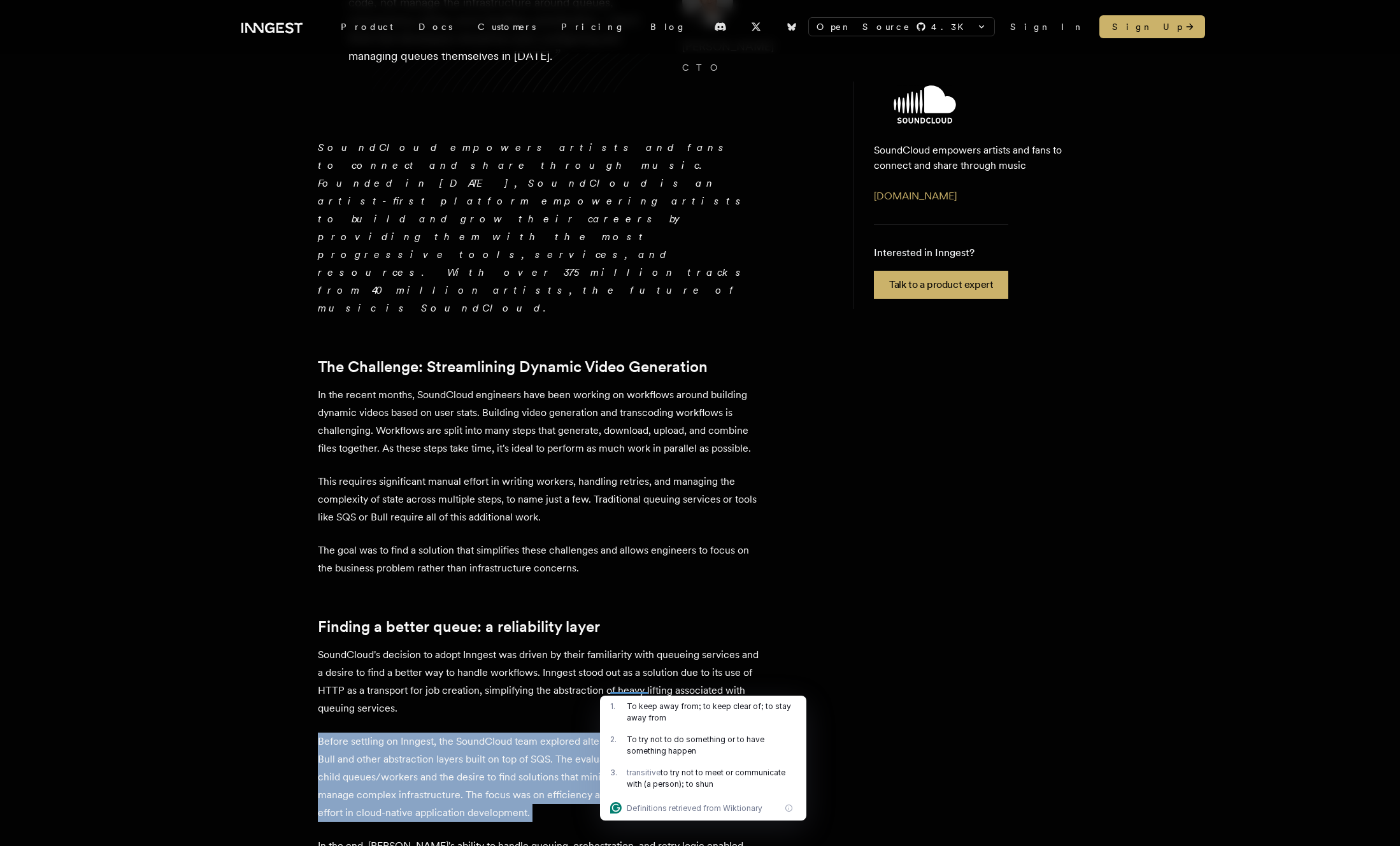
click at [699, 733] on p "Before settling on Inngest, the SoundCloud team explored alternatives such as t…" at bounding box center [541, 777] width 446 height 89
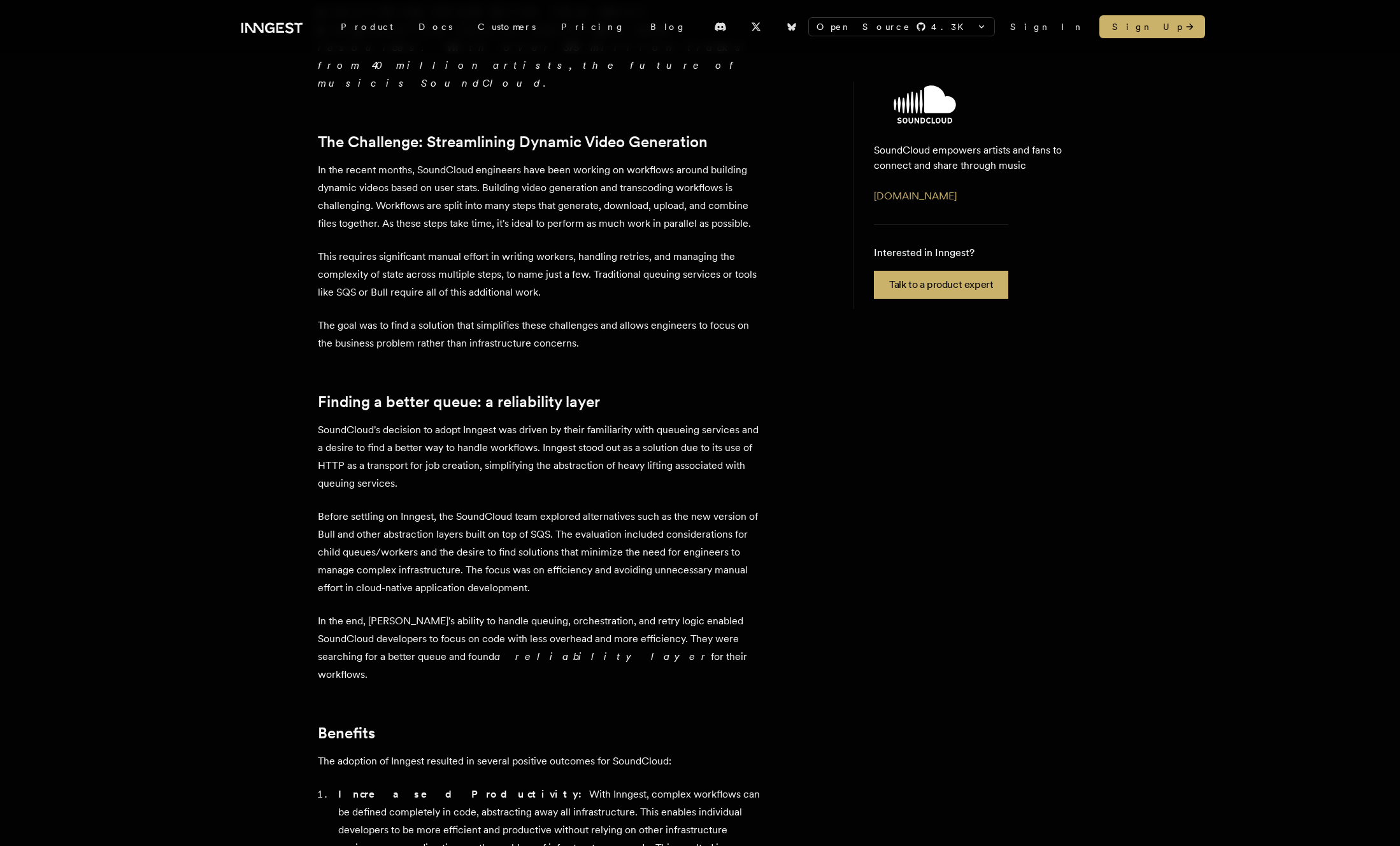
scroll to position [455, 0]
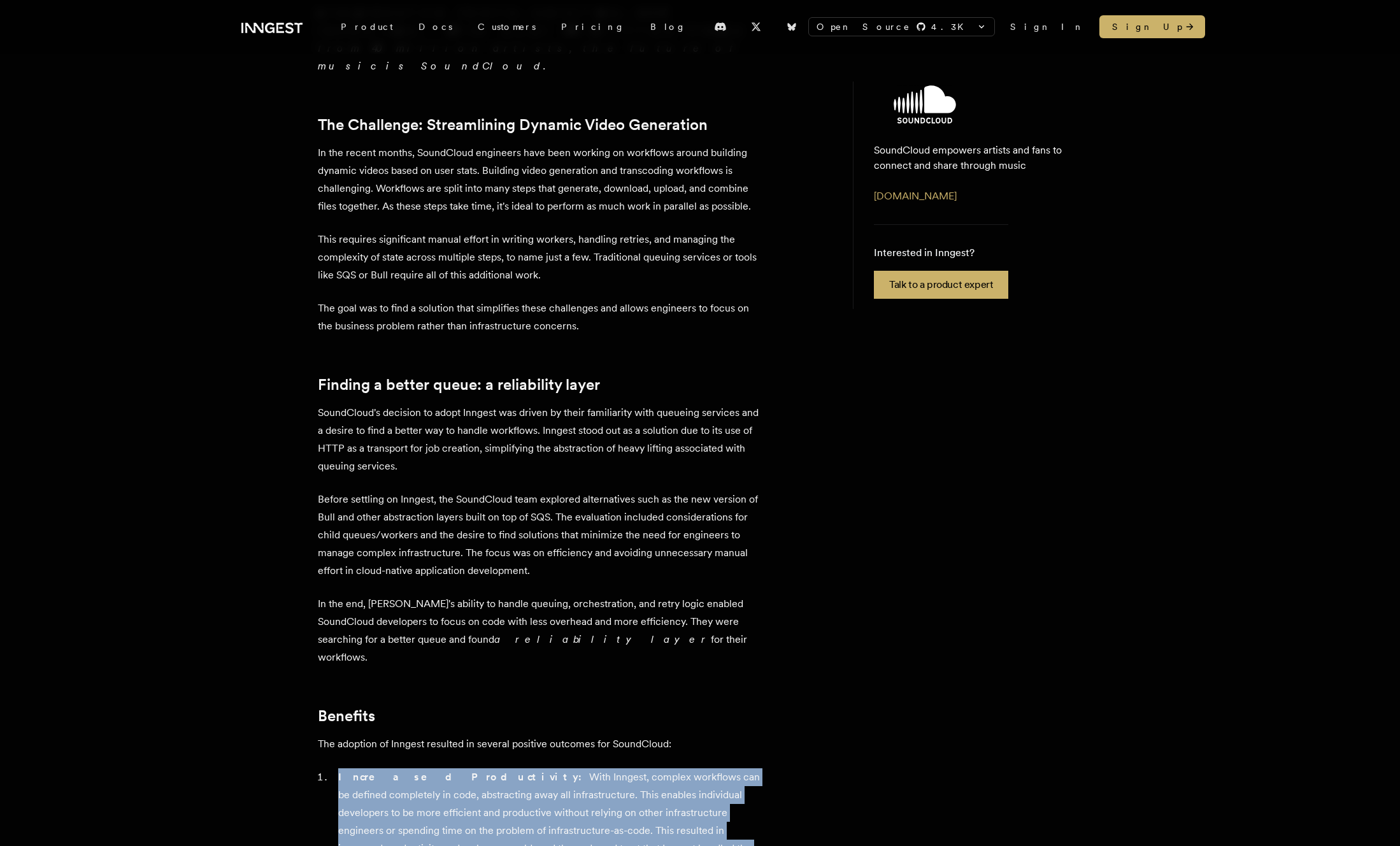
drag, startPoint x: 388, startPoint y: 642, endPoint x: 706, endPoint y: 729, distance: 329.7
click at [704, 726] on div "SoundCloud empowers artists and fans to connect and share through music. Founde…" at bounding box center [541, 611] width 446 height 1429
click at [706, 768] on li "Increased Productivity: With Inngest, complex workflows can be defined complete…" at bounding box center [549, 821] width 429 height 107
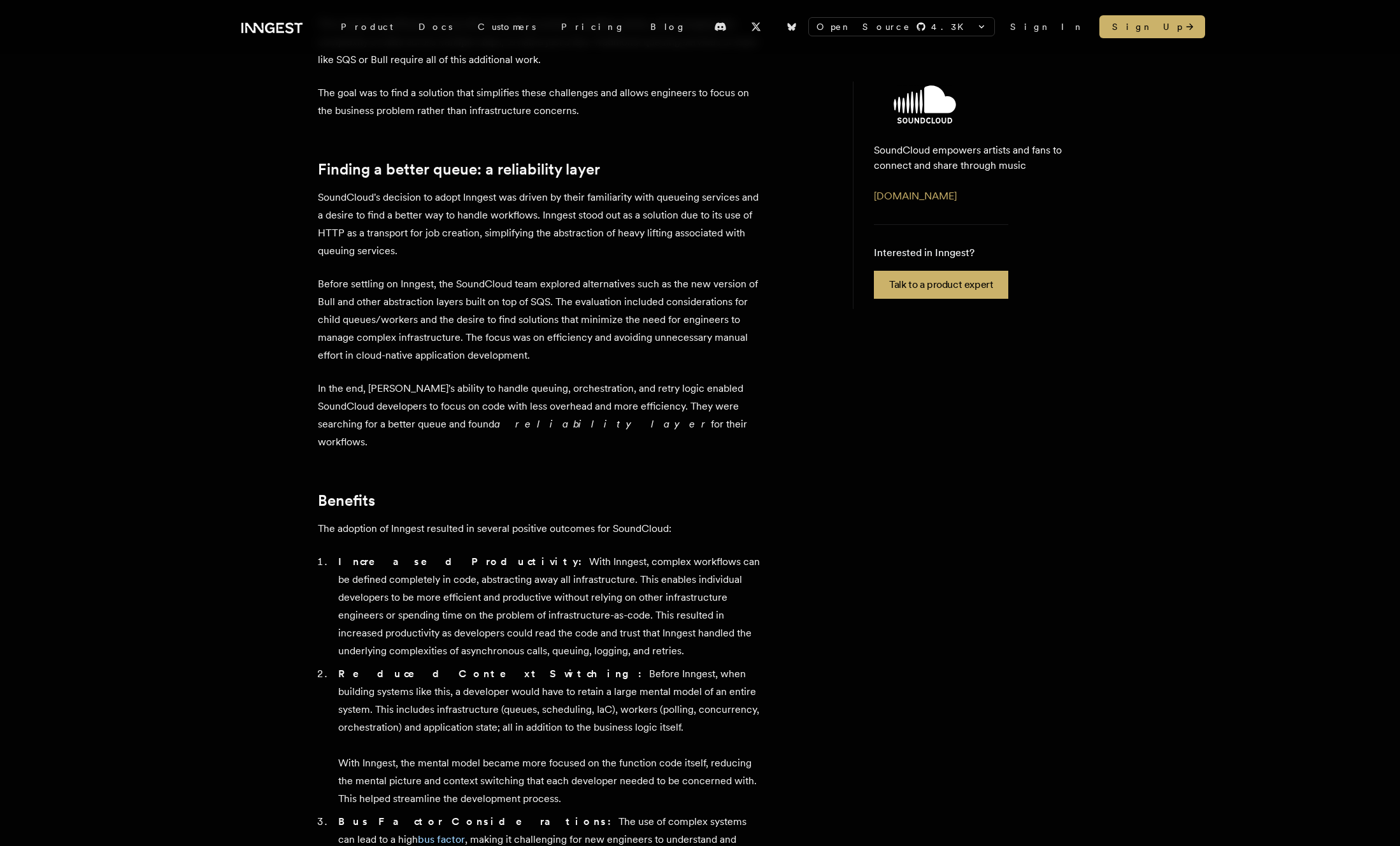
scroll to position [671, 0]
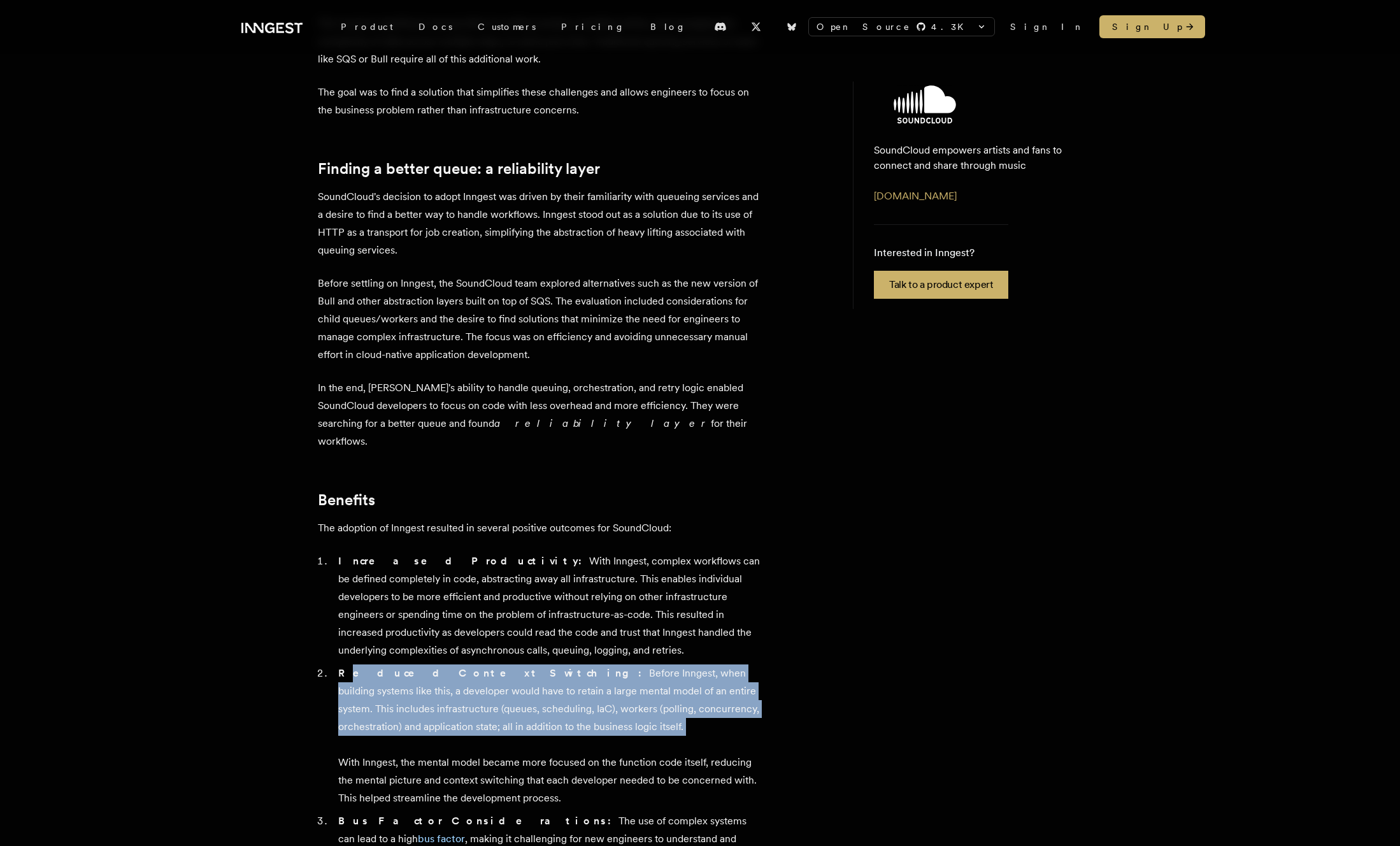
drag, startPoint x: 343, startPoint y: 552, endPoint x: 636, endPoint y: 614, distance: 299.5
click at [635, 664] on li "Reduced Context Switching: Before Inngest, when building systems like this, a d…" at bounding box center [549, 736] width 429 height 143
click at [636, 664] on li "Reduced Context Switching: Before Inngest, when building systems like this, a d…" at bounding box center [549, 736] width 429 height 143
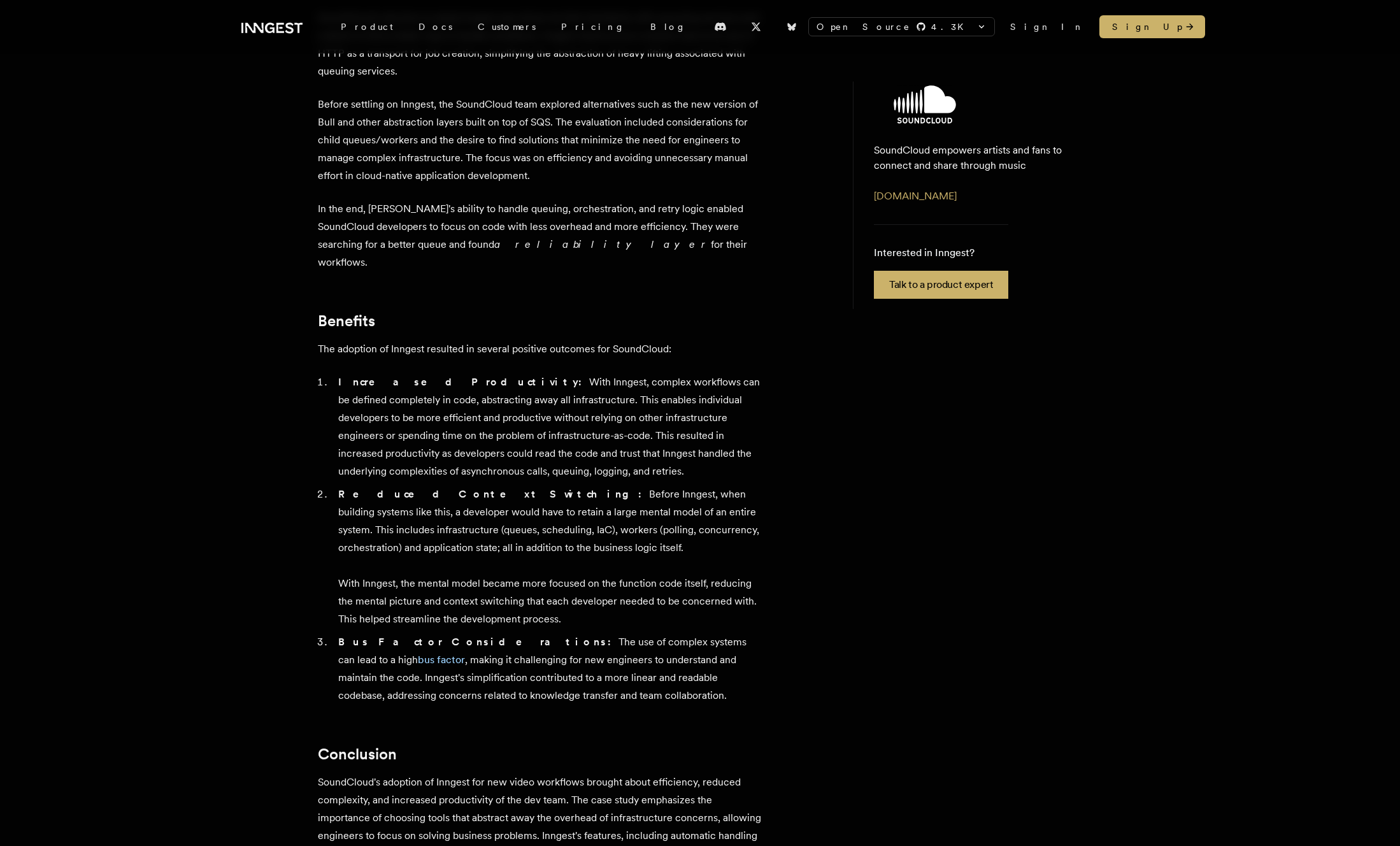
scroll to position [874, 0]
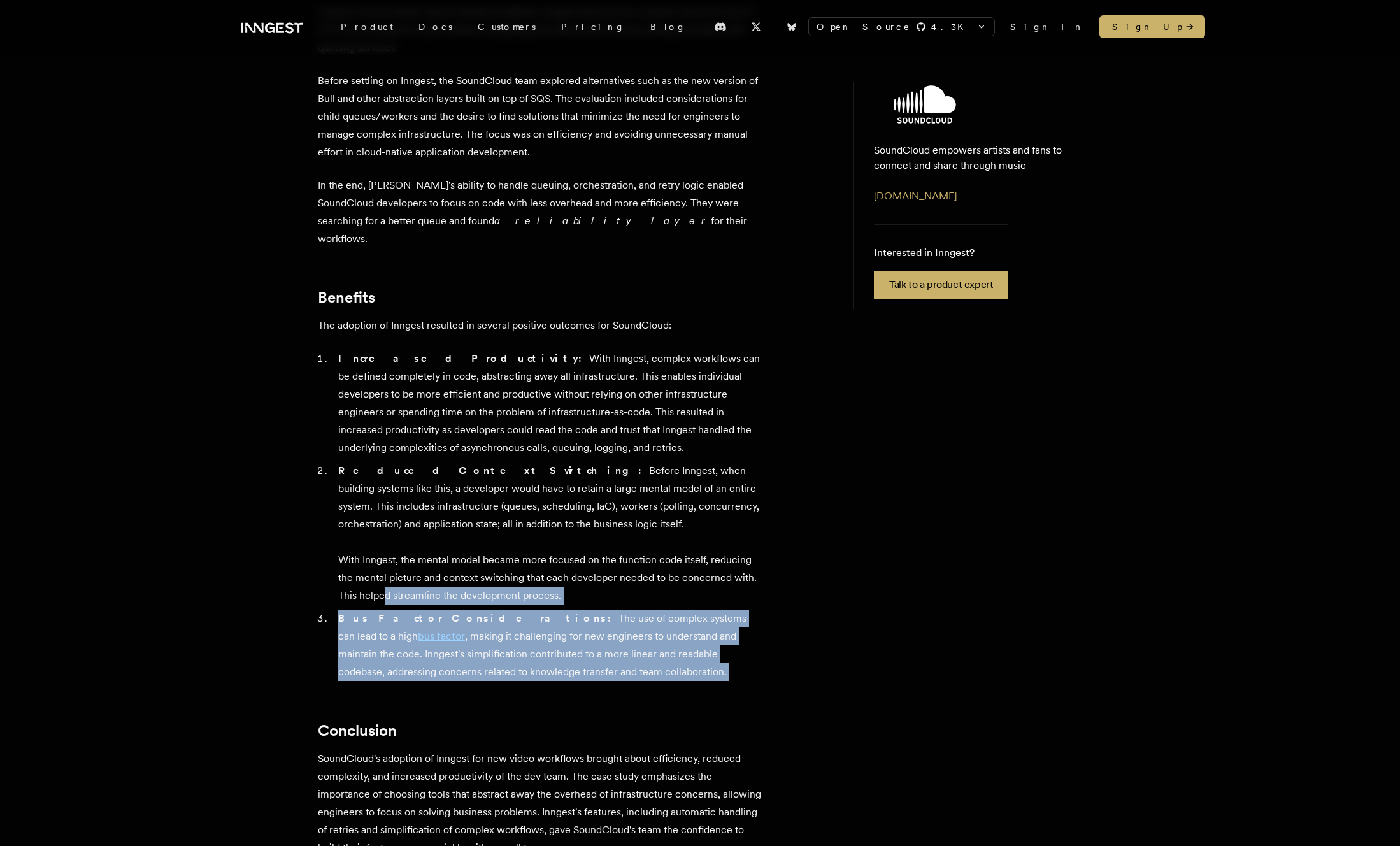
drag, startPoint x: 383, startPoint y: 478, endPoint x: 659, endPoint y: 570, distance: 290.9
click at [658, 570] on div "SoundCloud empowers artists and fans to connect and share through music. Founde…" at bounding box center [541, 192] width 446 height 1429
click at [659, 570] on div "SoundCloud empowers artists and fans to connect and share through music. Founde…" at bounding box center [541, 192] width 446 height 1429
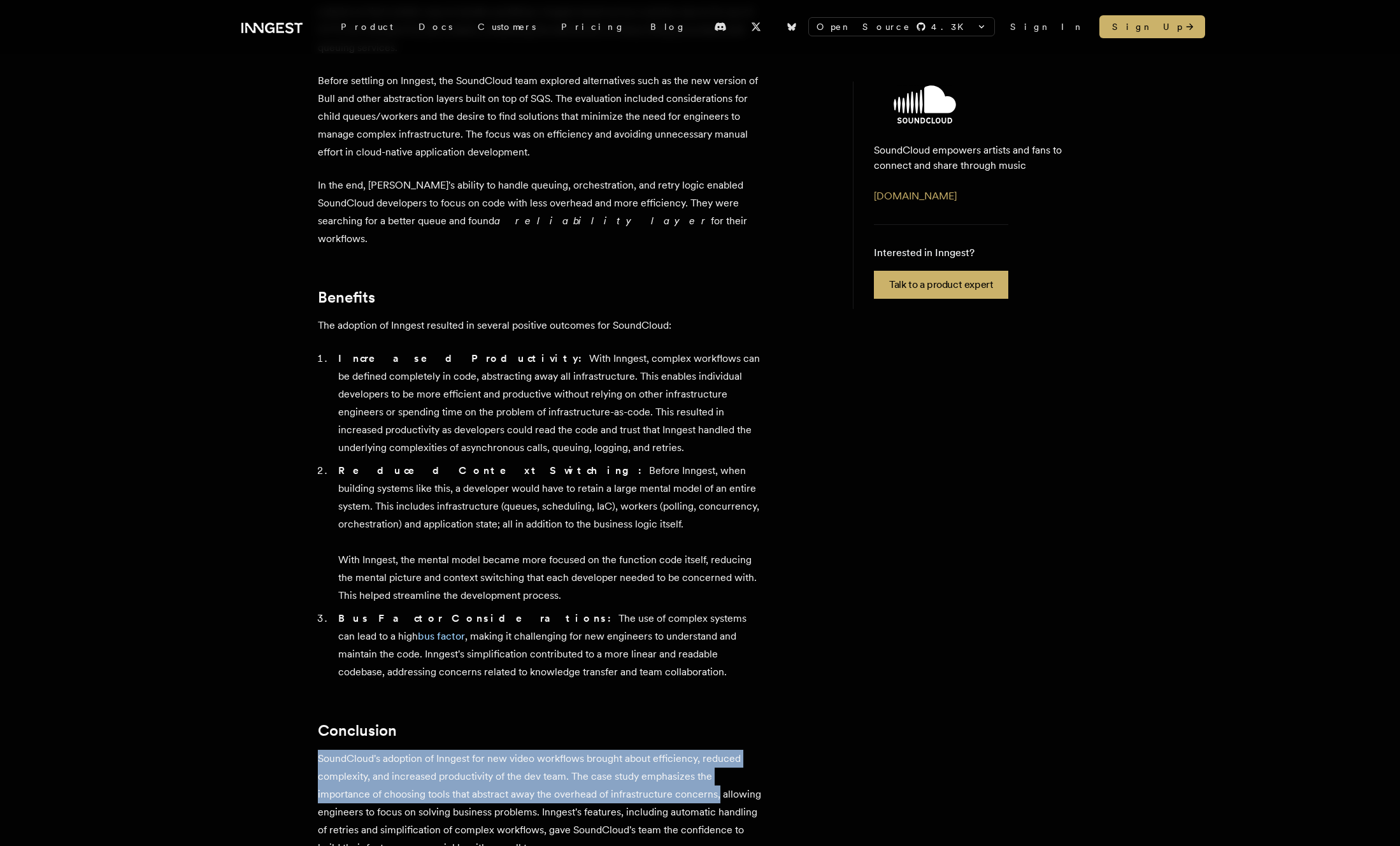
drag, startPoint x: 495, startPoint y: 609, endPoint x: 766, endPoint y: 662, distance: 276.1
click at [766, 662] on article "Customer story - SoundCloud Streamlining dynamic video generation “ I wanted to…" at bounding box center [572, 59] width 509 height 1698
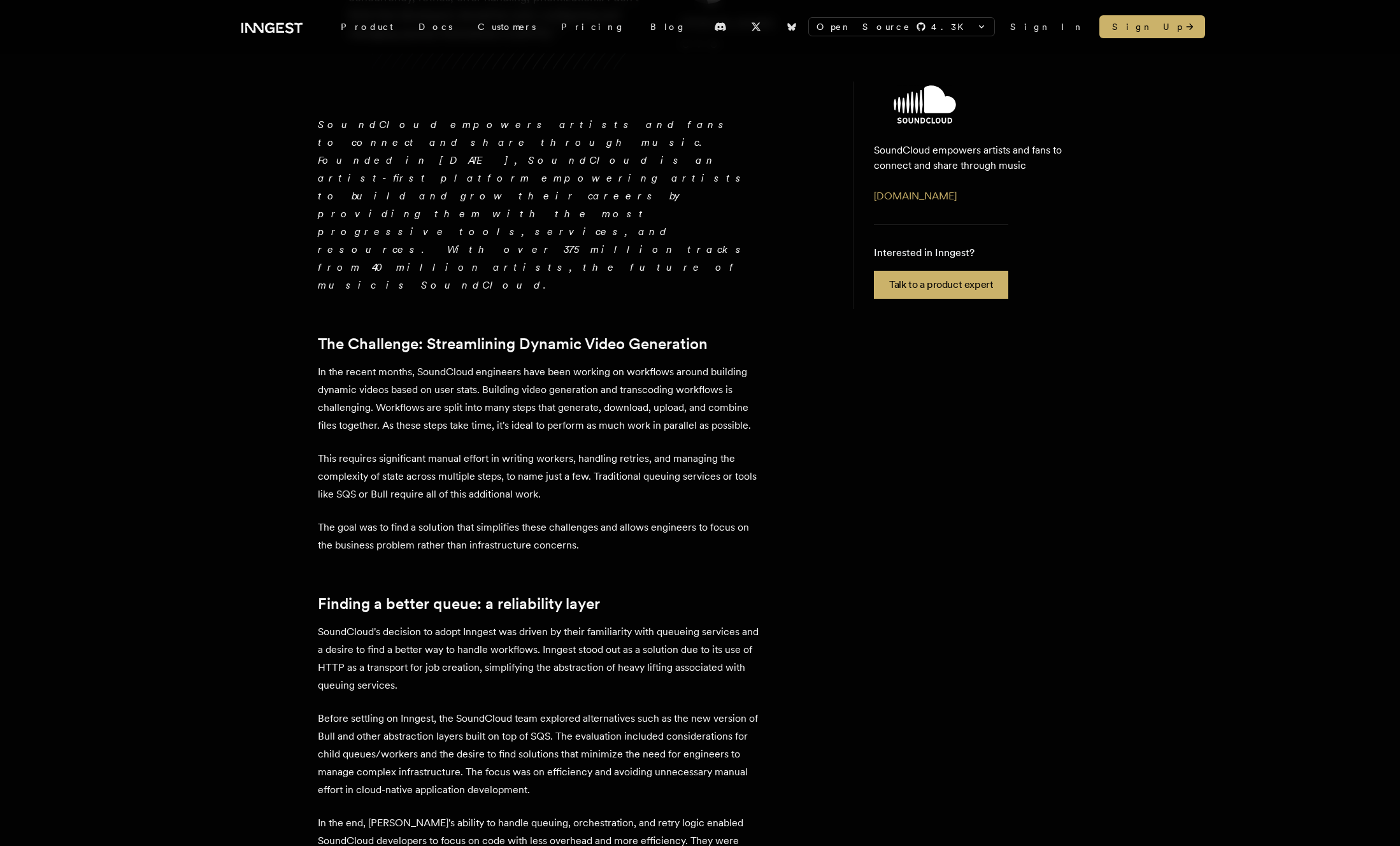
scroll to position [0, 0]
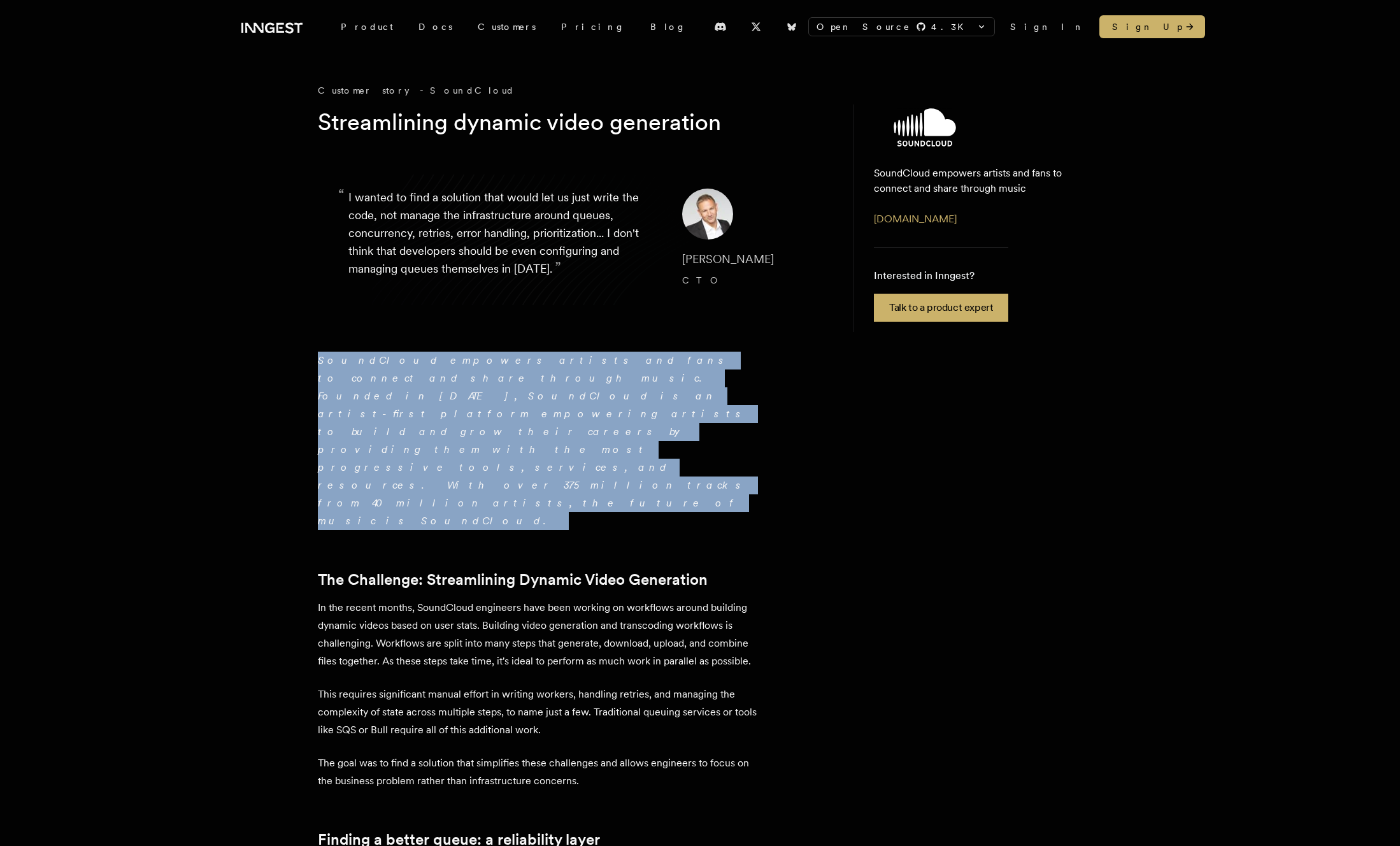
drag, startPoint x: 395, startPoint y: 341, endPoint x: 694, endPoint y: 449, distance: 317.9
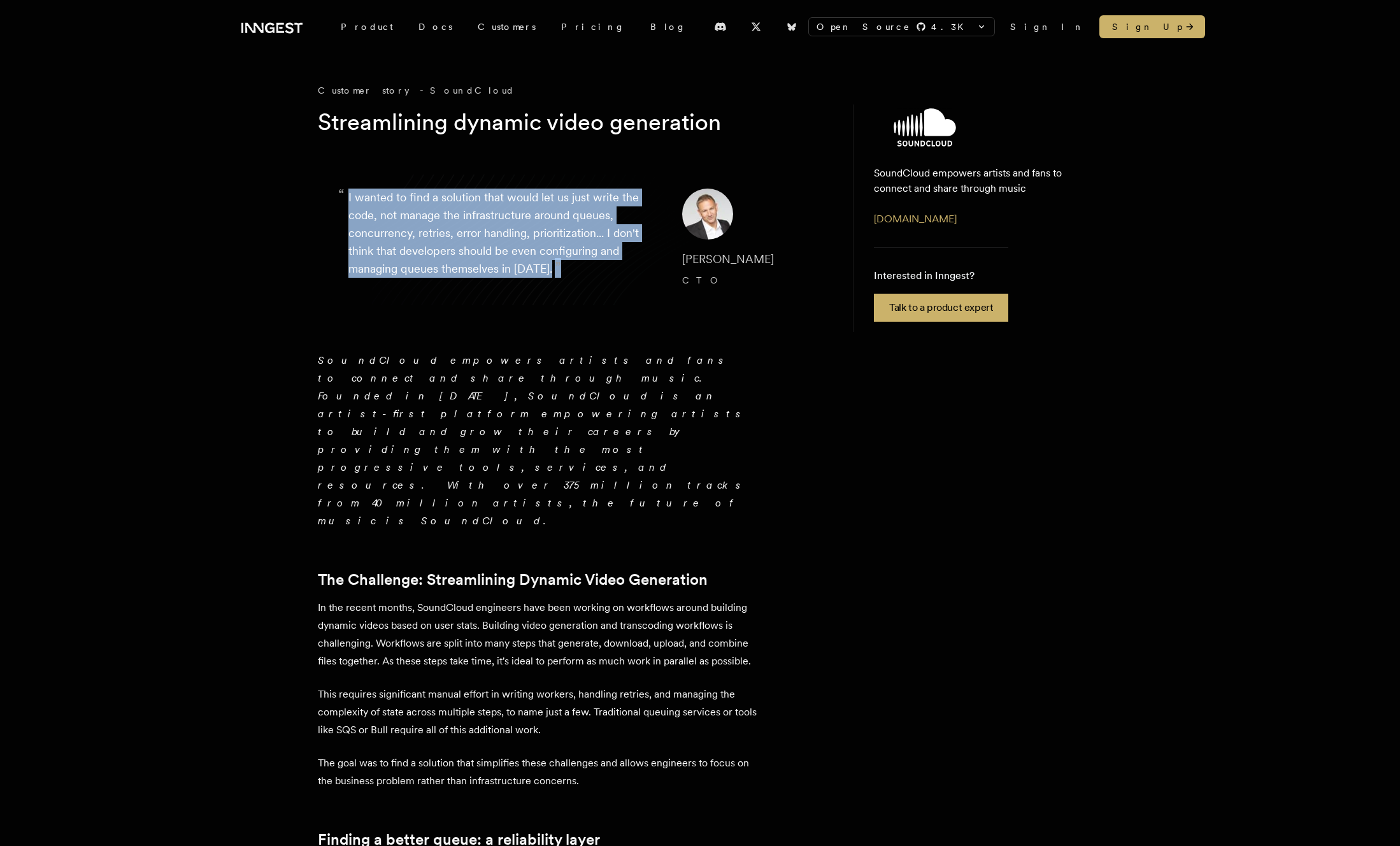
drag, startPoint x: 374, startPoint y: 177, endPoint x: 568, endPoint y: 286, distance: 222.5
click at [566, 284] on blockquote "“ I wanted to find a solution that would let us just write the code, not manage…" at bounding box center [572, 239] width 509 height 163
click at [568, 286] on p "“ I wanted to find a solution that would let us just write the code, not manage…" at bounding box center [505, 239] width 313 height 102
drag, startPoint x: 568, startPoint y: 286, endPoint x: 558, endPoint y: 168, distance: 118.4
click at [558, 168] on blockquote "“ I wanted to find a solution that would let us just write the code, not manage…" at bounding box center [572, 239] width 509 height 163
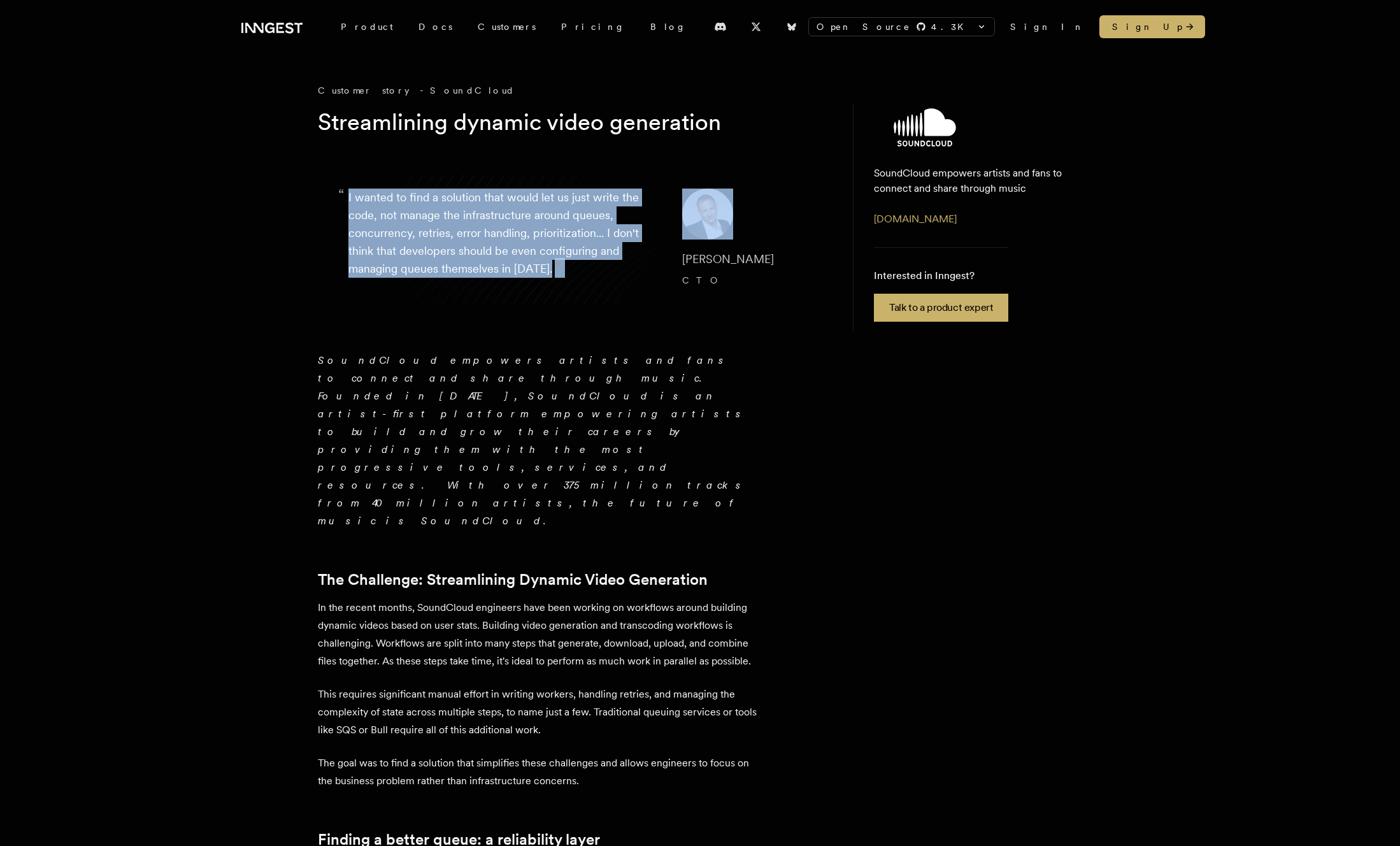
click at [558, 168] on blockquote "“ I wanted to find a solution that would let us just write the code, not manage…" at bounding box center [572, 239] width 509 height 163
drag, startPoint x: 530, startPoint y: 176, endPoint x: 582, endPoint y: 285, distance: 120.8
click at [582, 285] on blockquote "“ I wanted to find a solution that would let us just write the code, not manage…" at bounding box center [572, 239] width 509 height 163
click at [582, 285] on p "“ I wanted to find a solution that would let us just write the code, not manage…" at bounding box center [505, 239] width 313 height 102
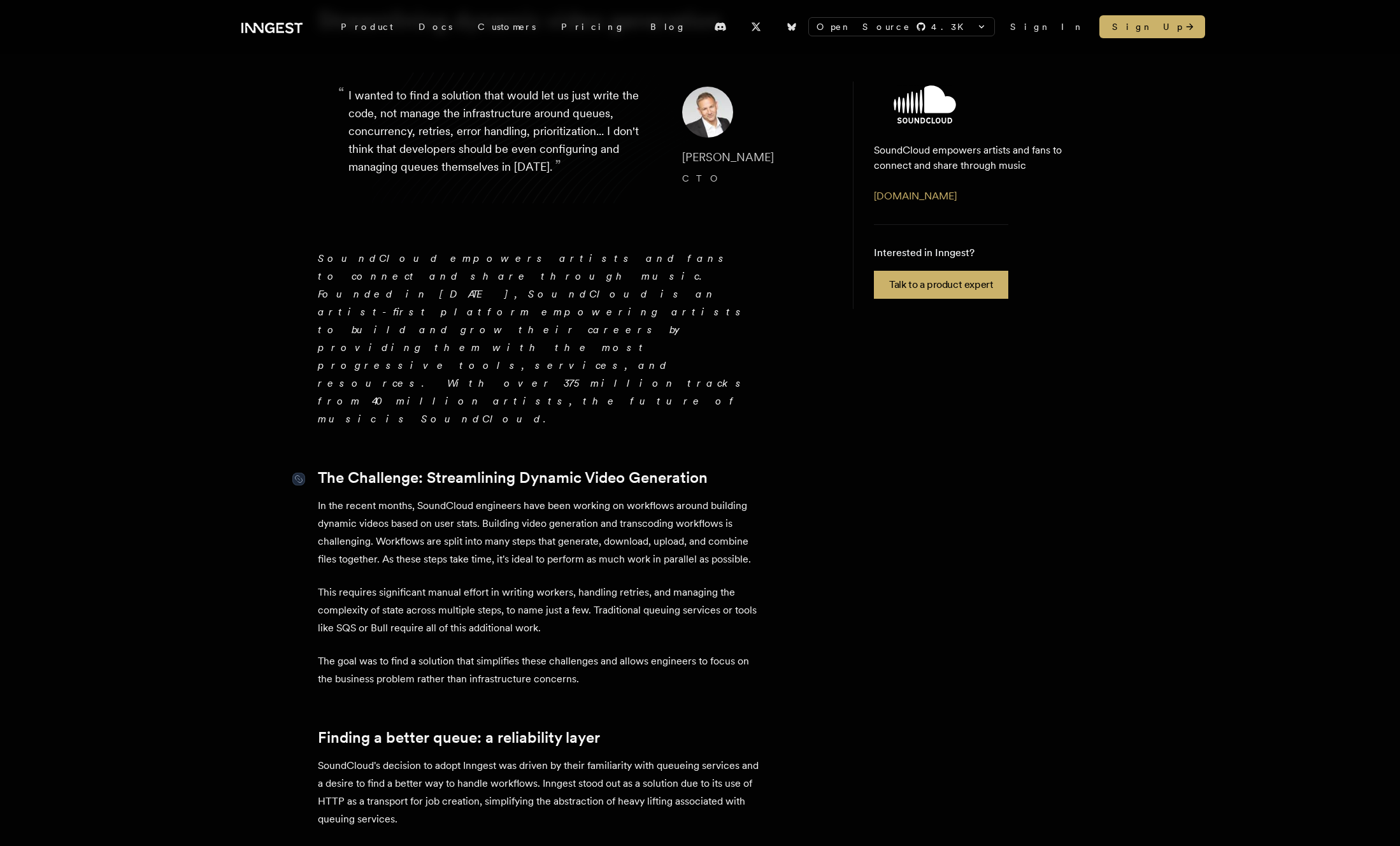
scroll to position [105, 0]
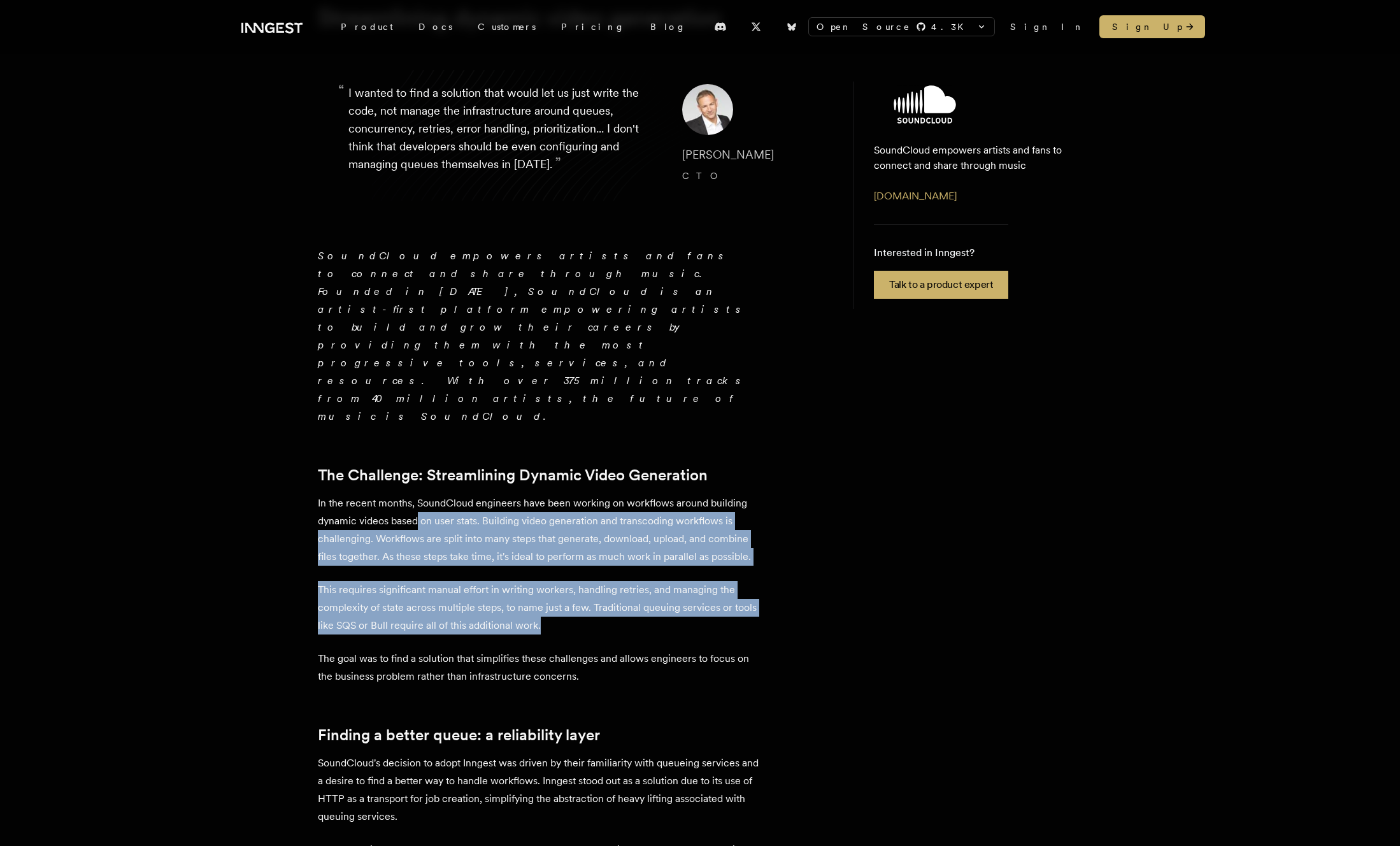
drag, startPoint x: 418, startPoint y: 414, endPoint x: 640, endPoint y: 518, distance: 245.2
click at [640, 581] on p "This requires significant manual effort in writing workers, handling retries, a…" at bounding box center [541, 608] width 446 height 54
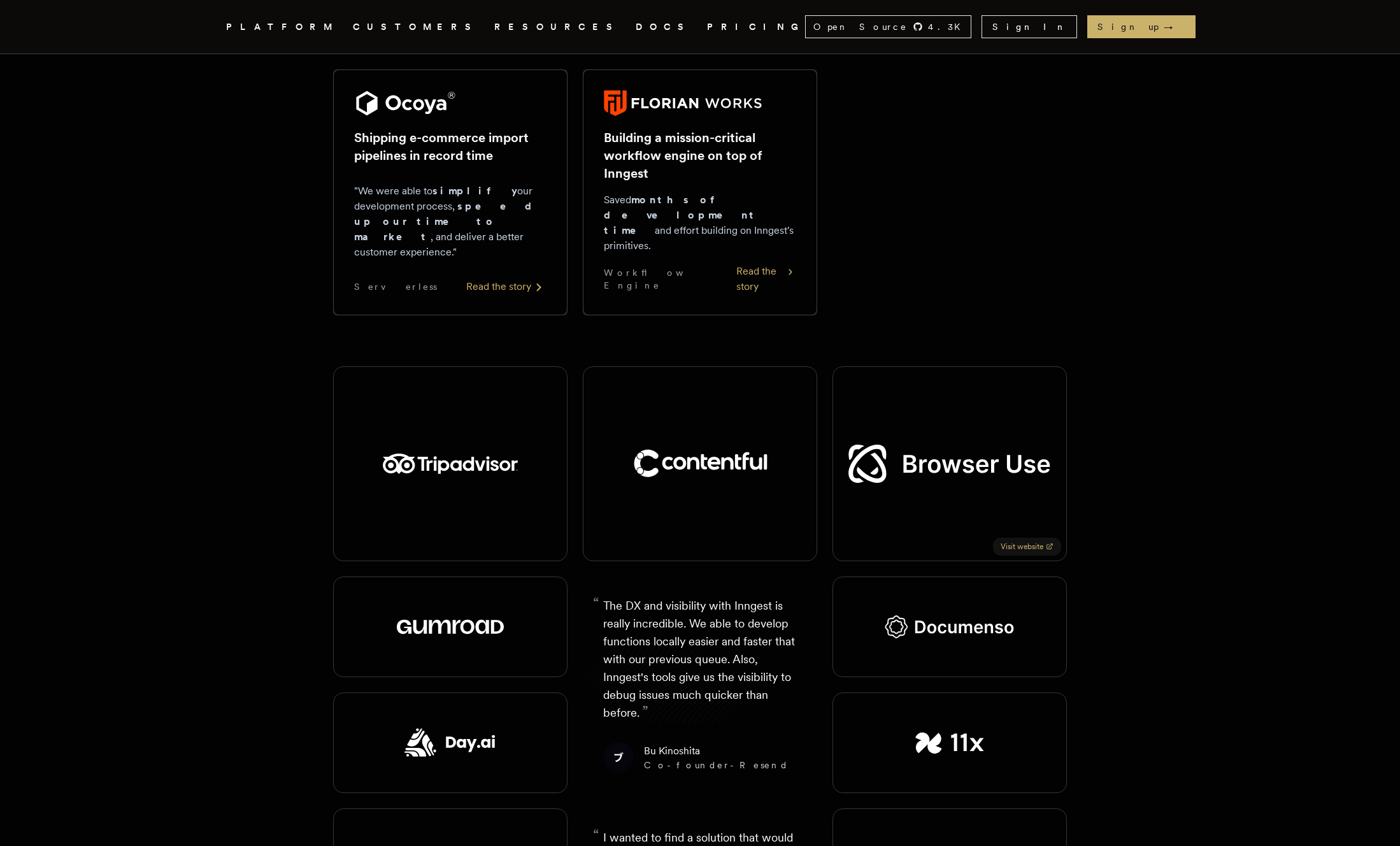
scroll to position [1237, 0]
click at [1150, 311] on div "Our customers deliver reliable products for their customers From startups to pu…" at bounding box center [699, 295] width 1019 height 2957
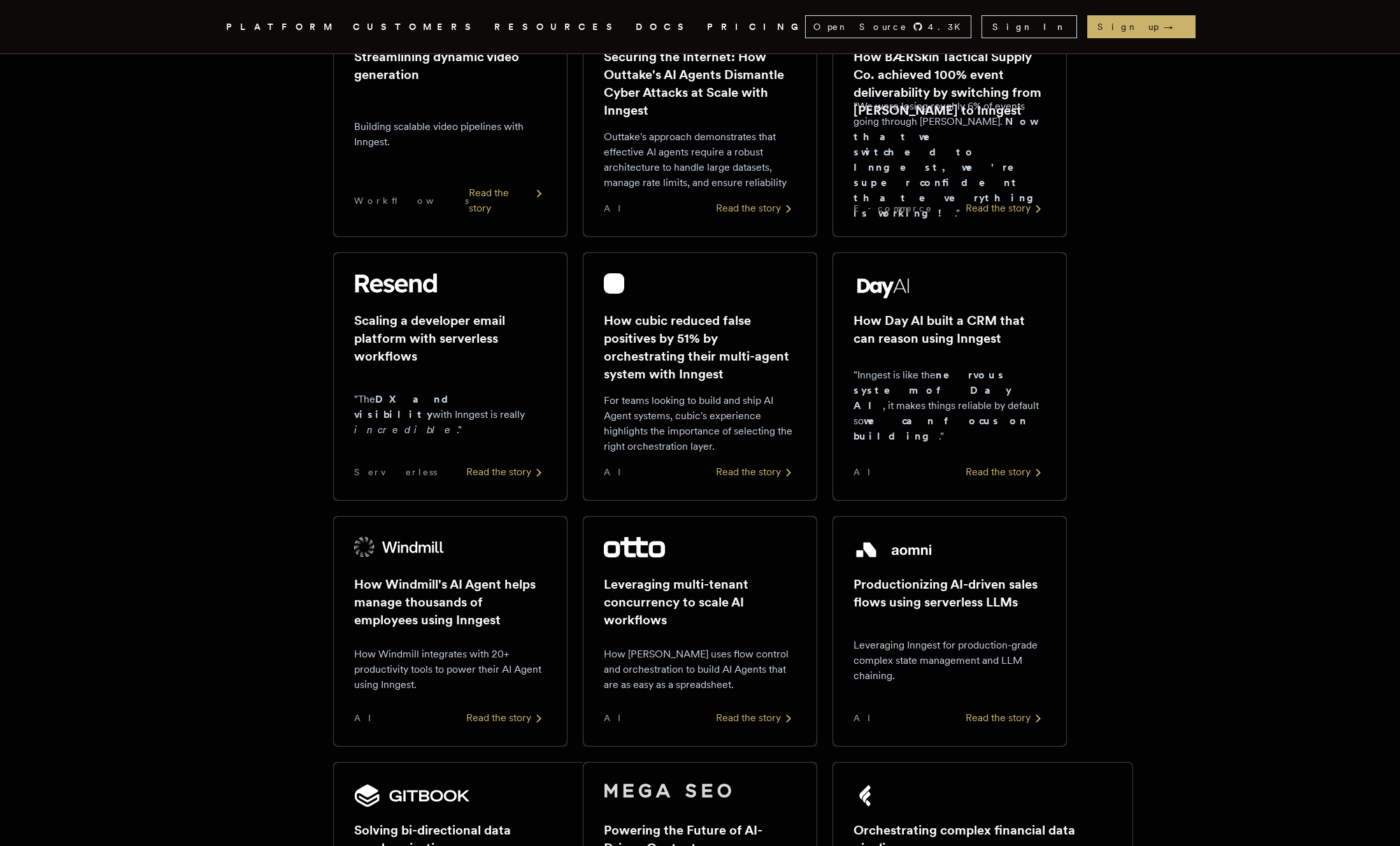
scroll to position [0, 0]
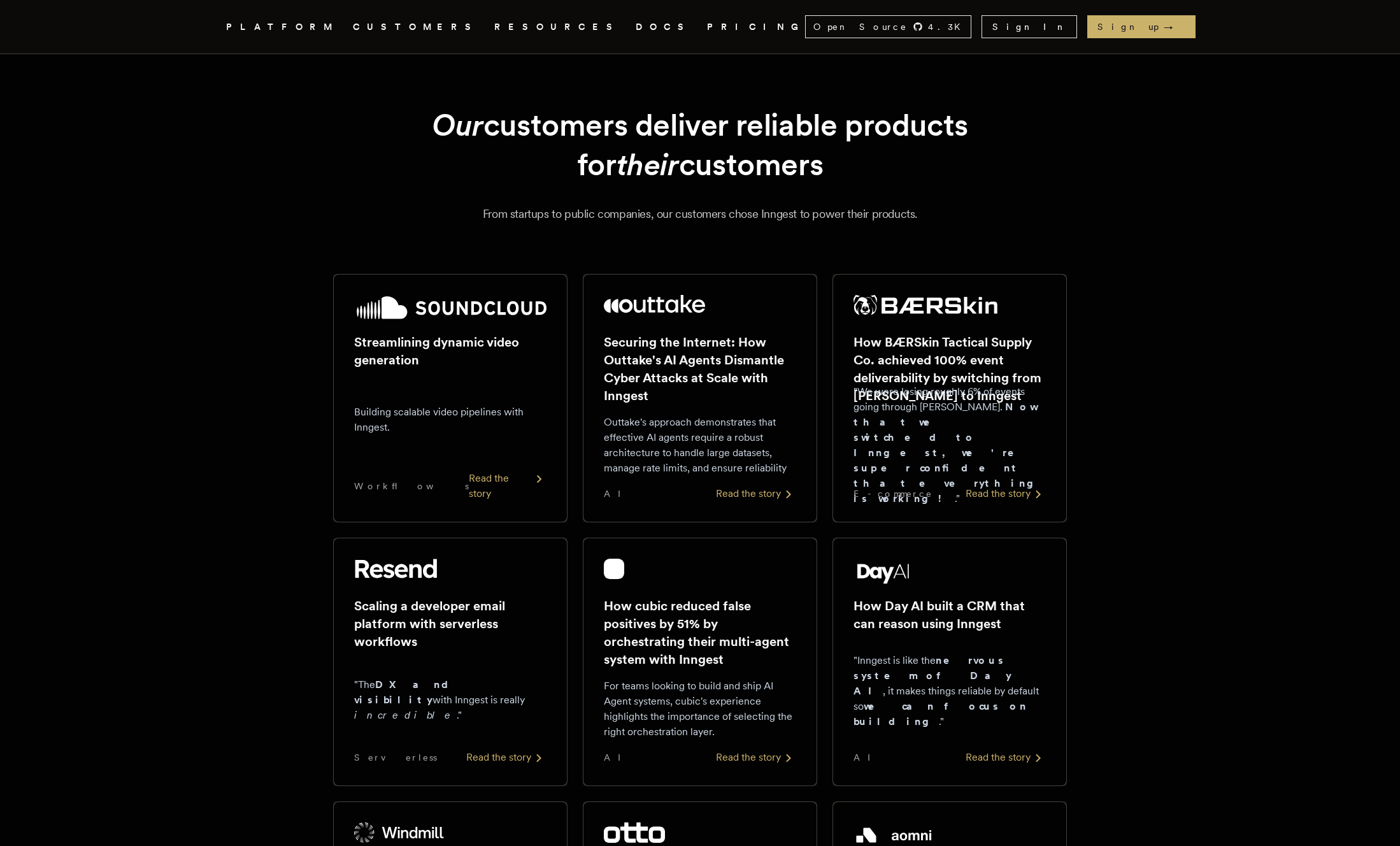
click at [454, 30] on icon "Global" at bounding box center [503, 73] width 99 height 109
